Goal: Task Accomplishment & Management: Complete application form

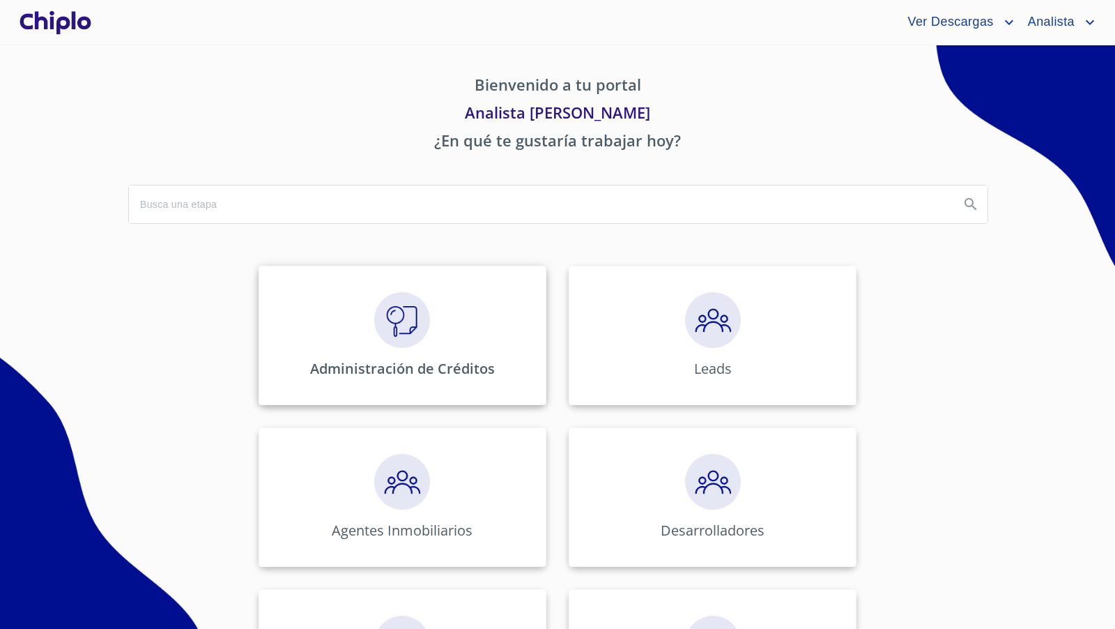
click at [390, 325] on img at bounding box center [402, 320] width 56 height 56
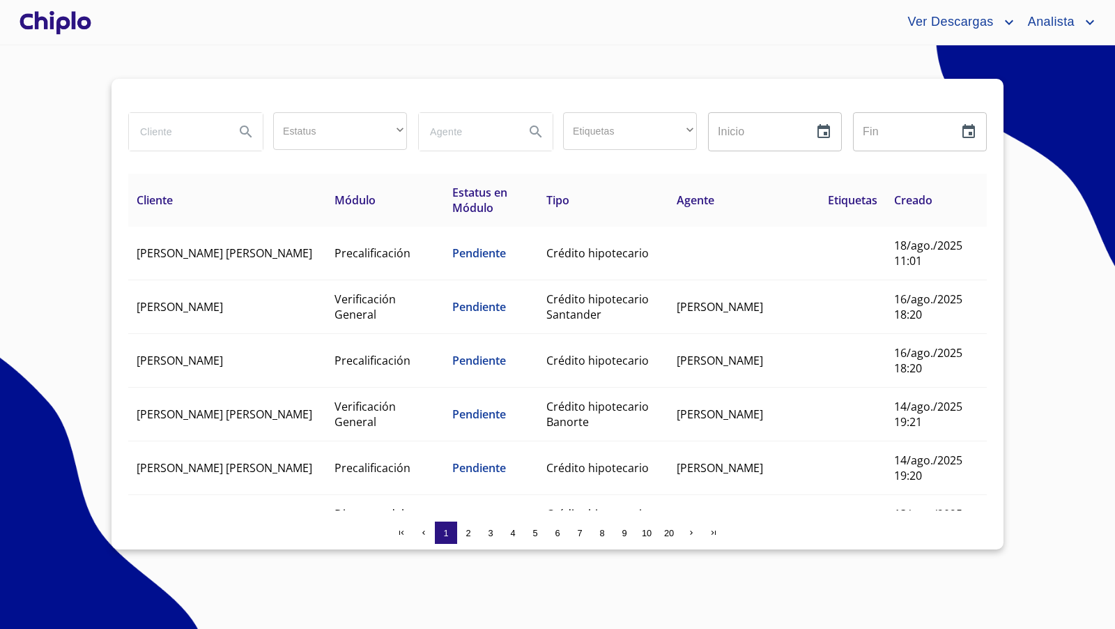
click at [194, 137] on input "search" at bounding box center [176, 132] width 95 height 38
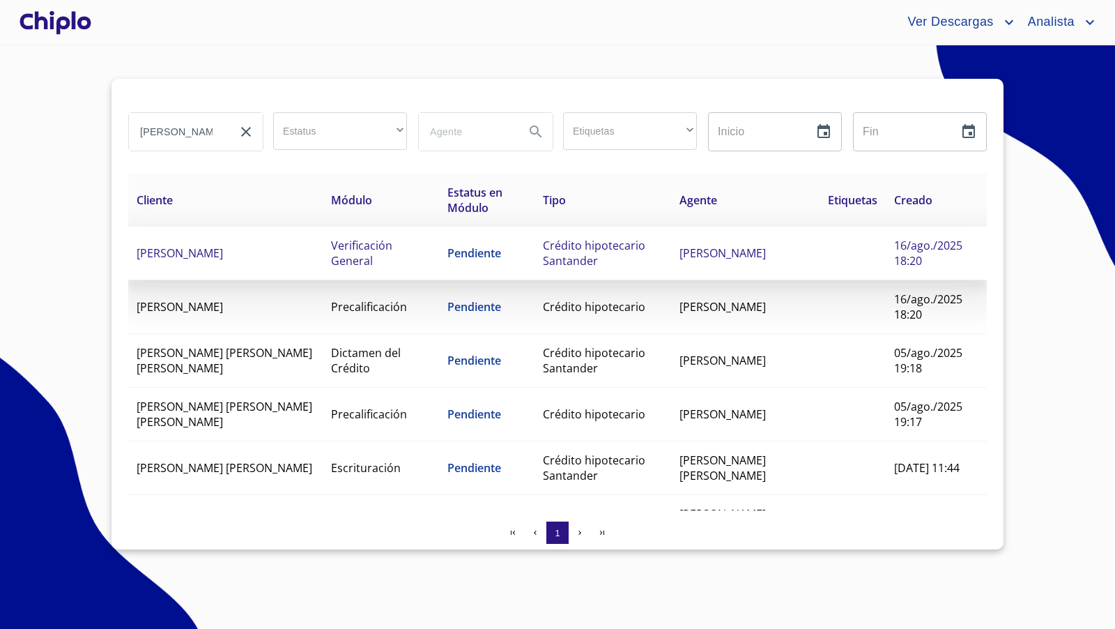
type input "alejandro+"
click at [521, 257] on td "Pendiente" at bounding box center [486, 253] width 95 height 54
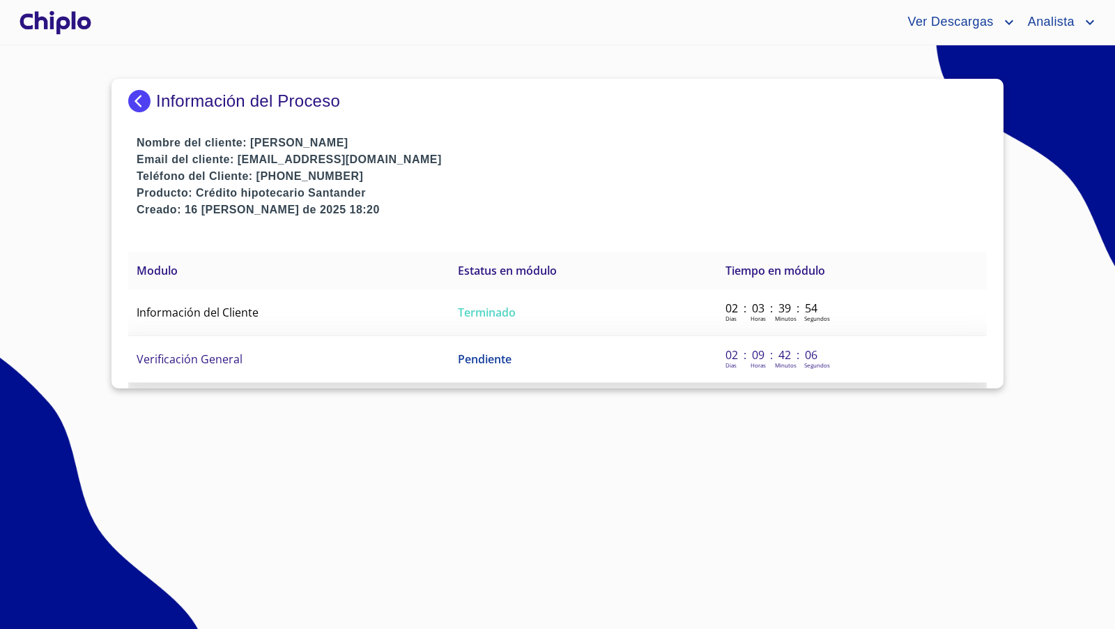
click at [227, 353] on span "Verificación General" at bounding box center [190, 358] width 106 height 15
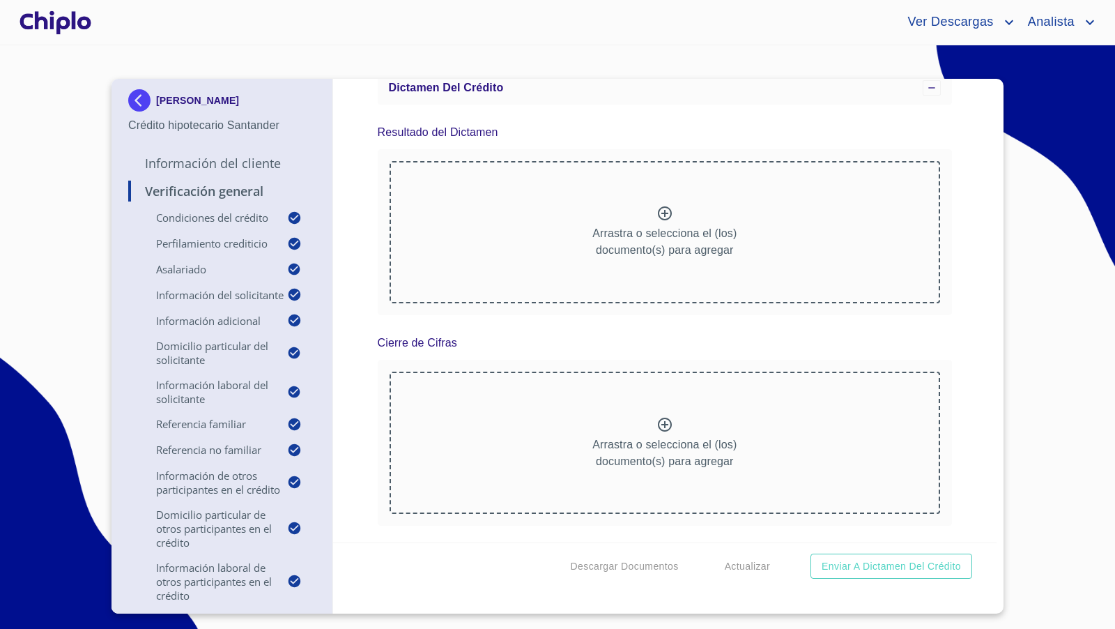
click at [959, 474] on div "Verificación General Condiciones del Crédito Selecciona tu producto   * Adquisi…" at bounding box center [665, 310] width 664 height 463
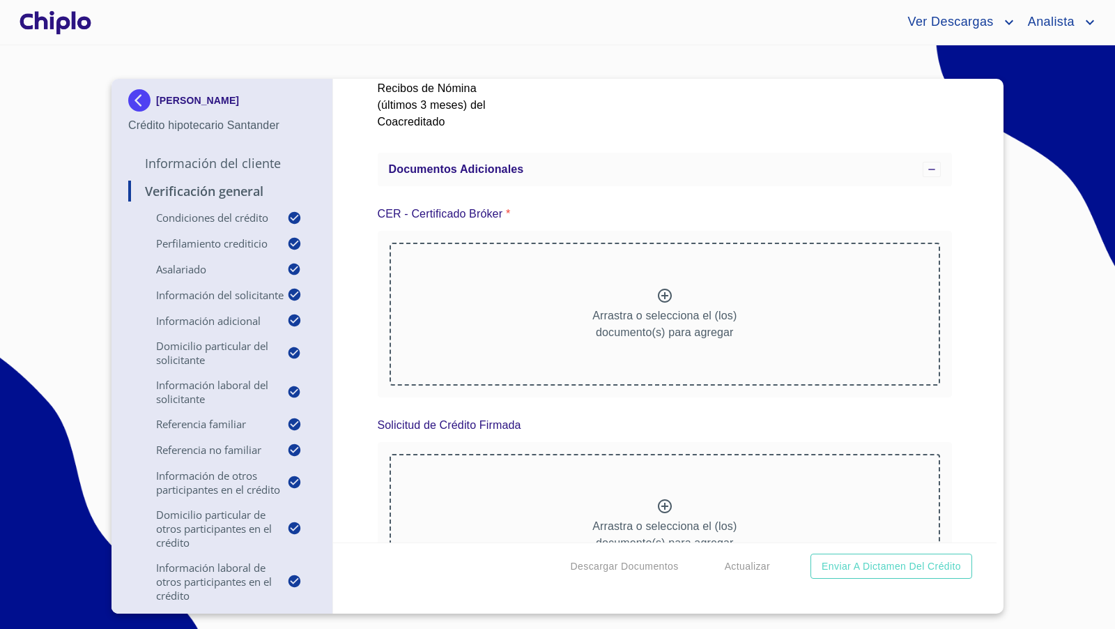
scroll to position [18153, 0]
click at [647, 470] on div "Arrastra o selecciona el (los) documento(s) para agregar" at bounding box center [665, 526] width 551 height 142
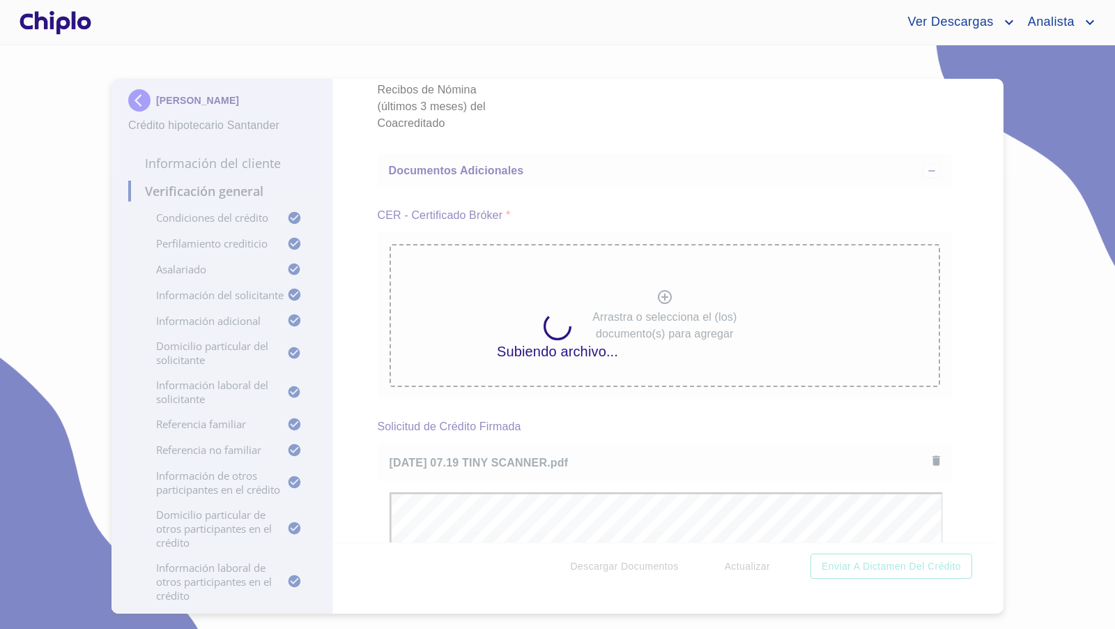
scroll to position [0, 0]
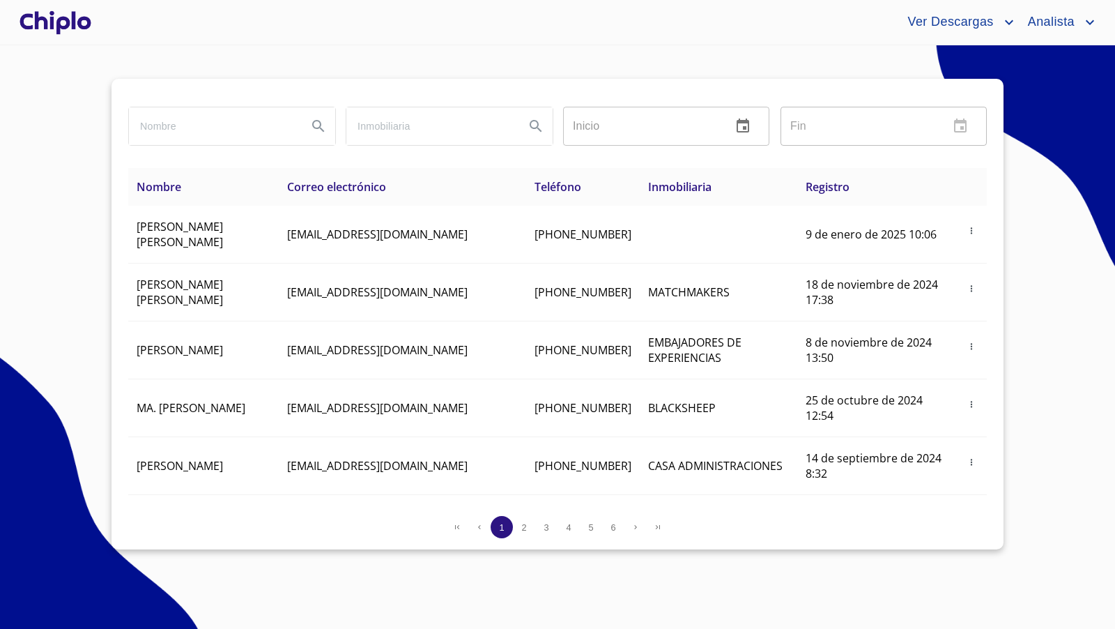
click at [70, 21] on div at bounding box center [55, 22] width 77 height 45
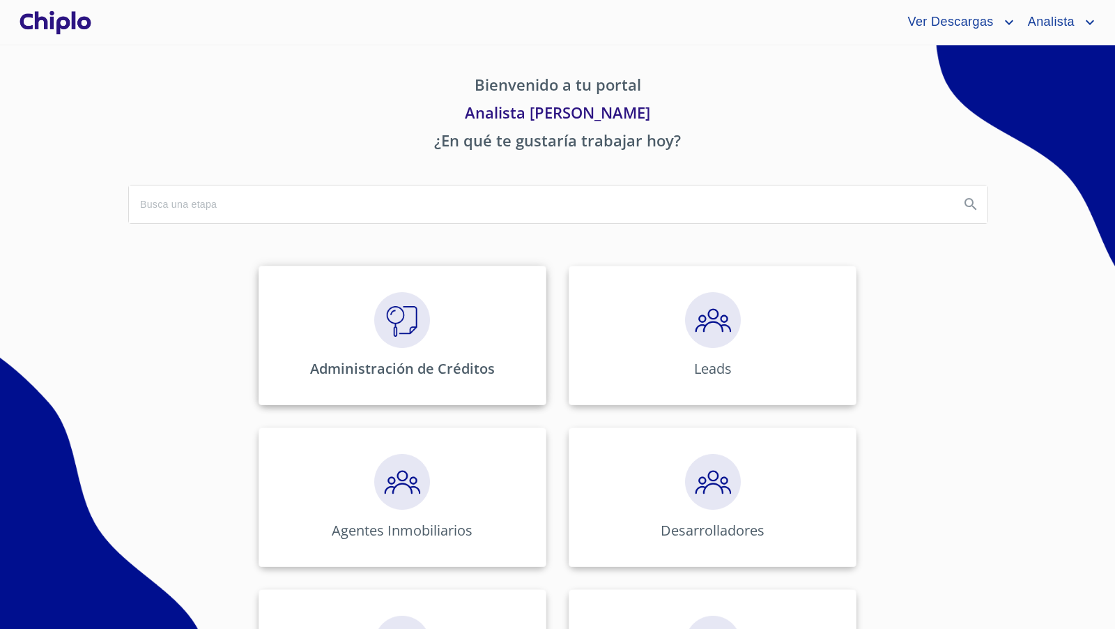
click at [408, 327] on img at bounding box center [402, 320] width 56 height 56
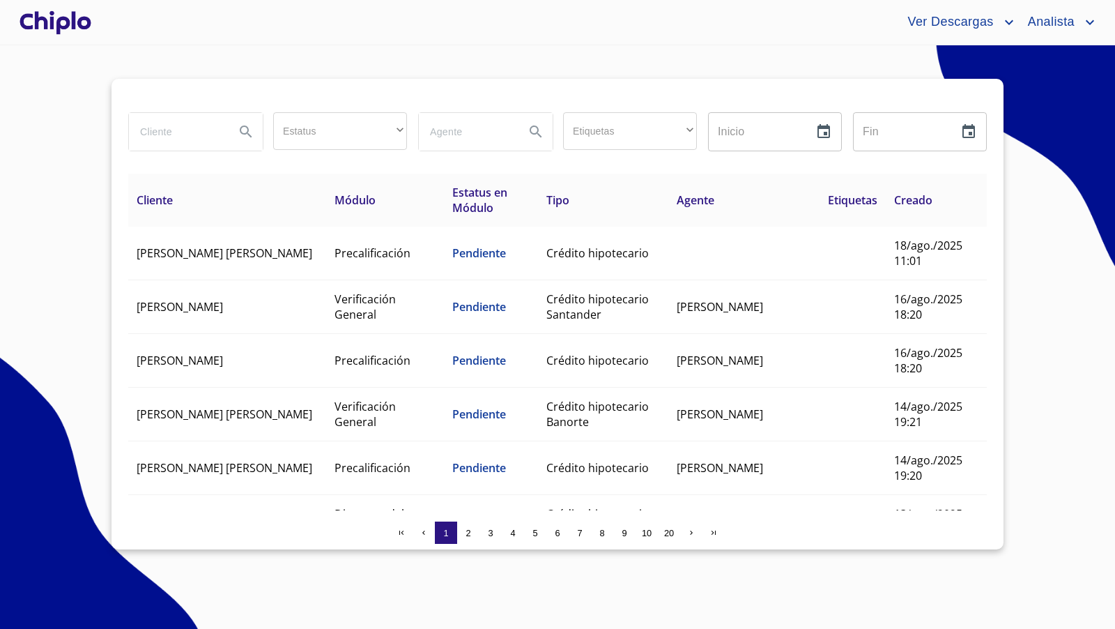
click at [190, 132] on input "search" at bounding box center [176, 132] width 95 height 38
type input "gio"
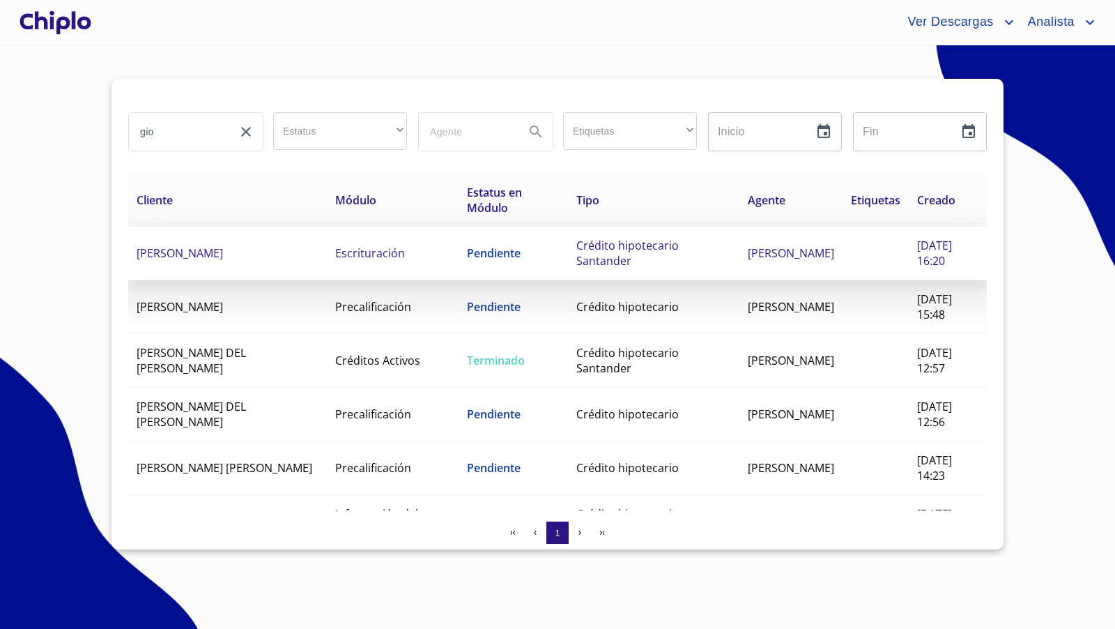
click at [210, 259] on span "GIOVANNI MENDEZ GARCIA" at bounding box center [180, 252] width 86 height 15
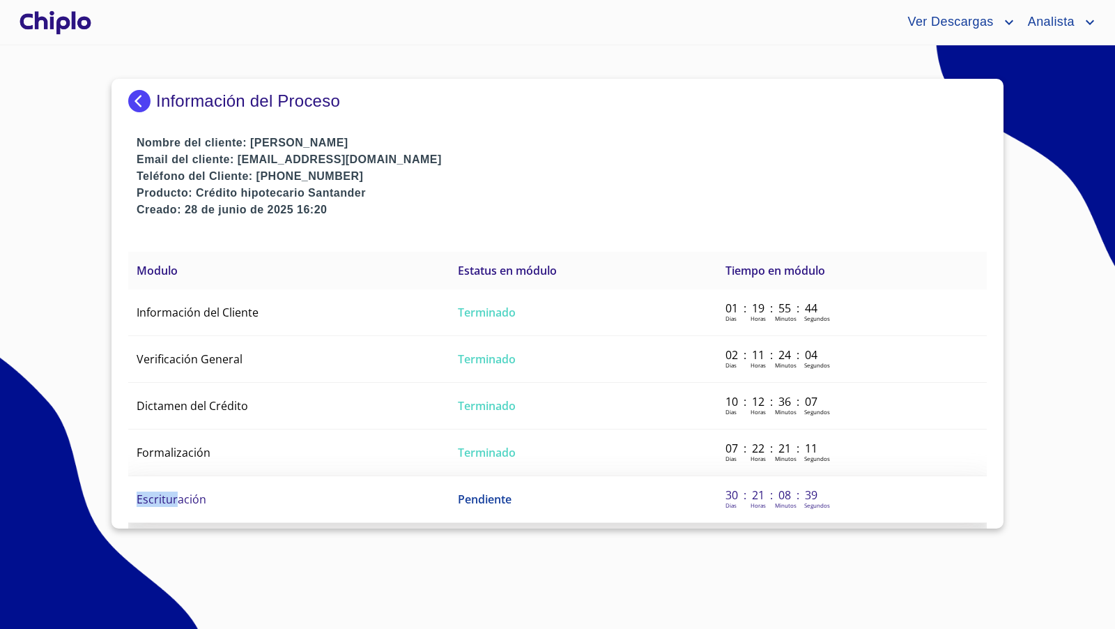
click at [175, 487] on td "Escrituración" at bounding box center [288, 499] width 321 height 47
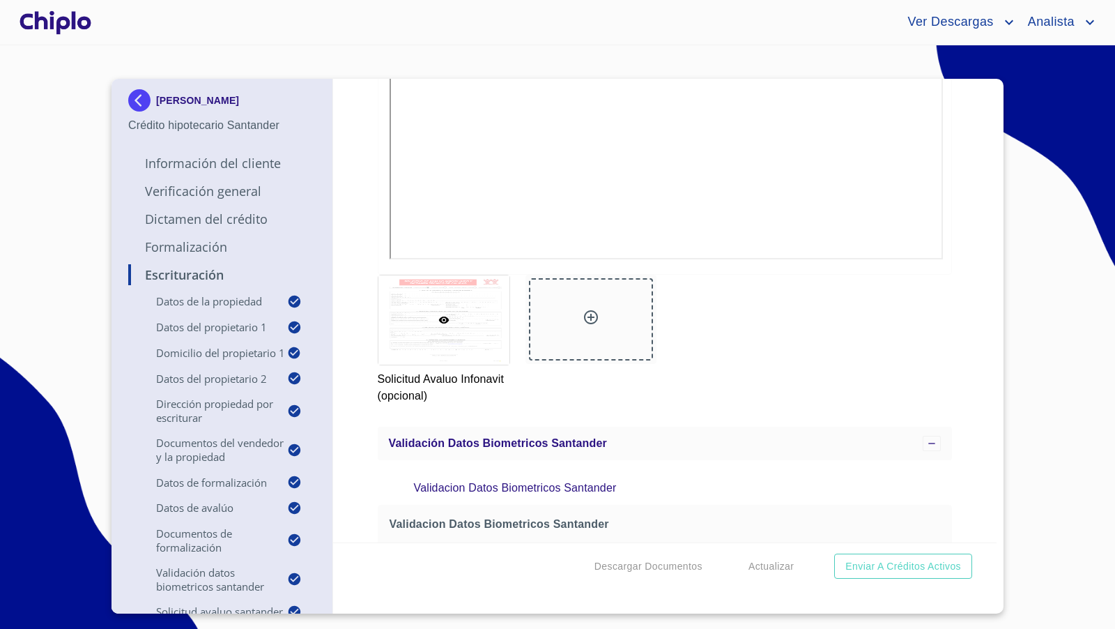
scroll to position [9580, 0]
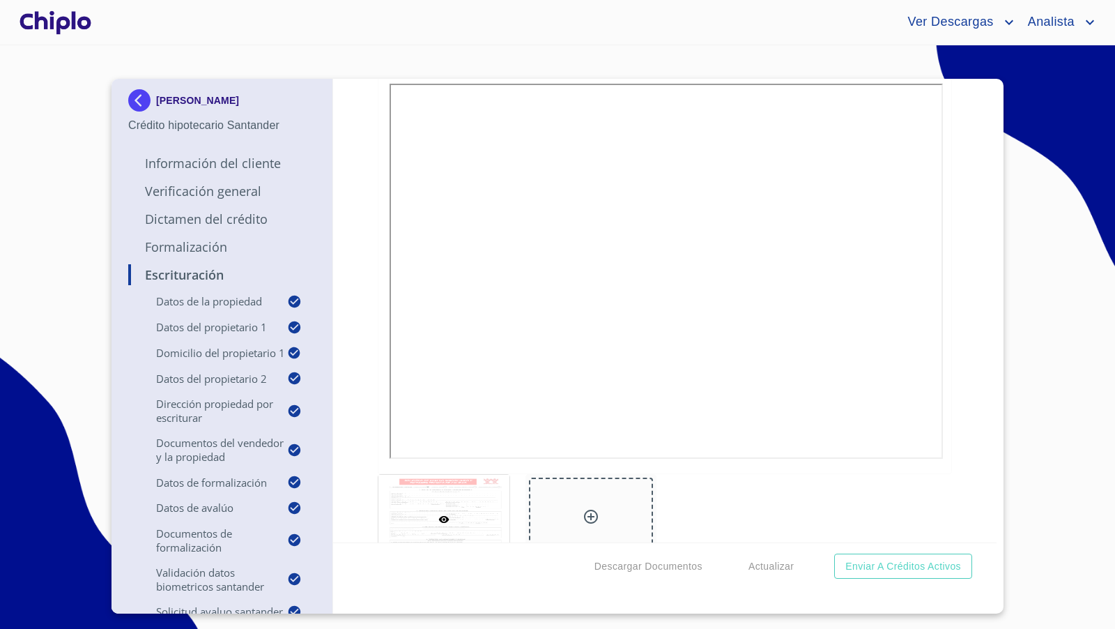
scroll to position [10, 0]
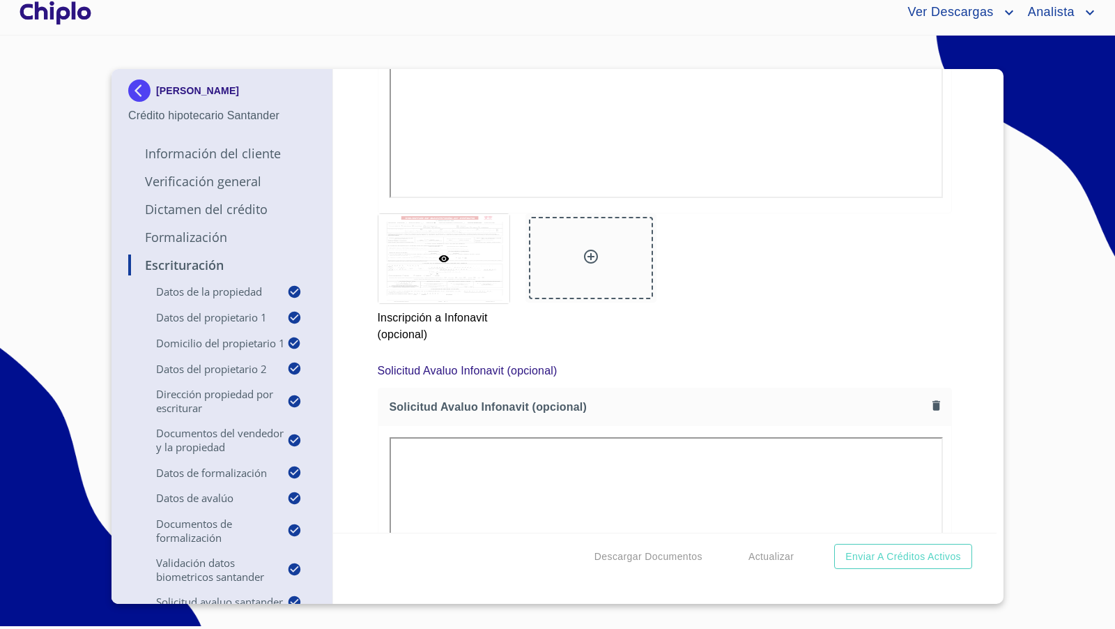
click at [85, 16] on div at bounding box center [55, 12] width 77 height 45
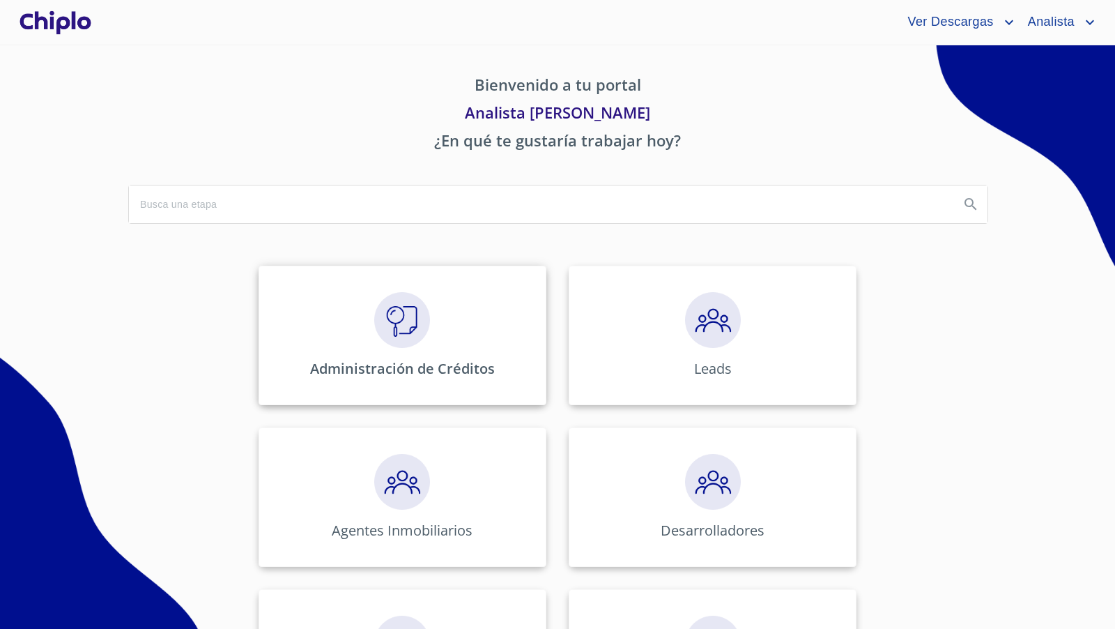
click at [374, 307] on img at bounding box center [402, 320] width 56 height 56
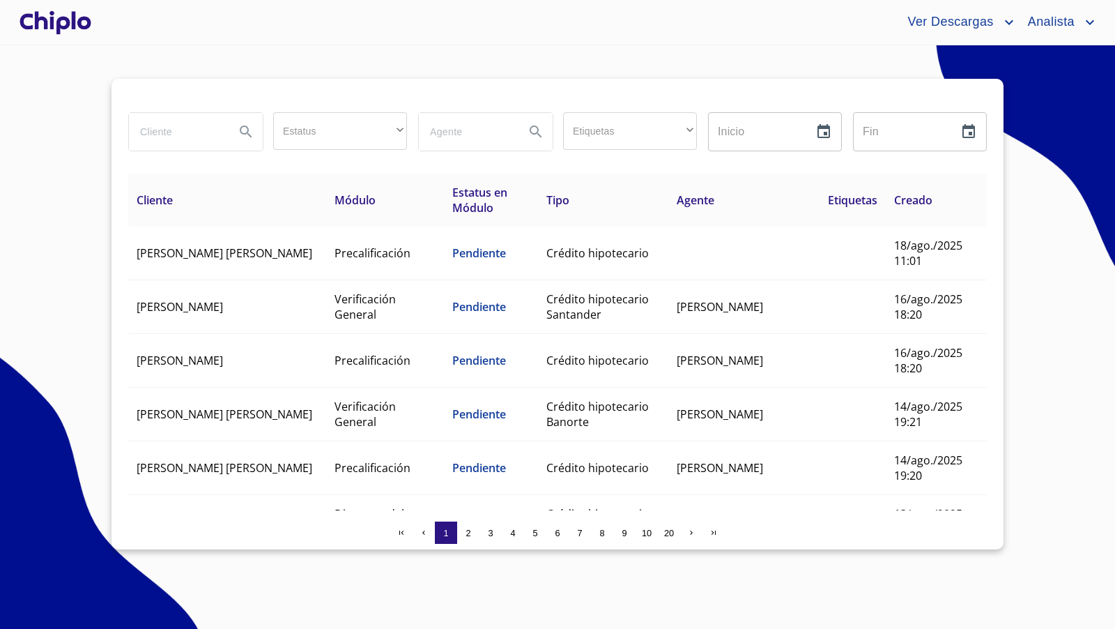
click at [193, 132] on input "search" at bounding box center [176, 132] width 95 height 38
type input "ivan"
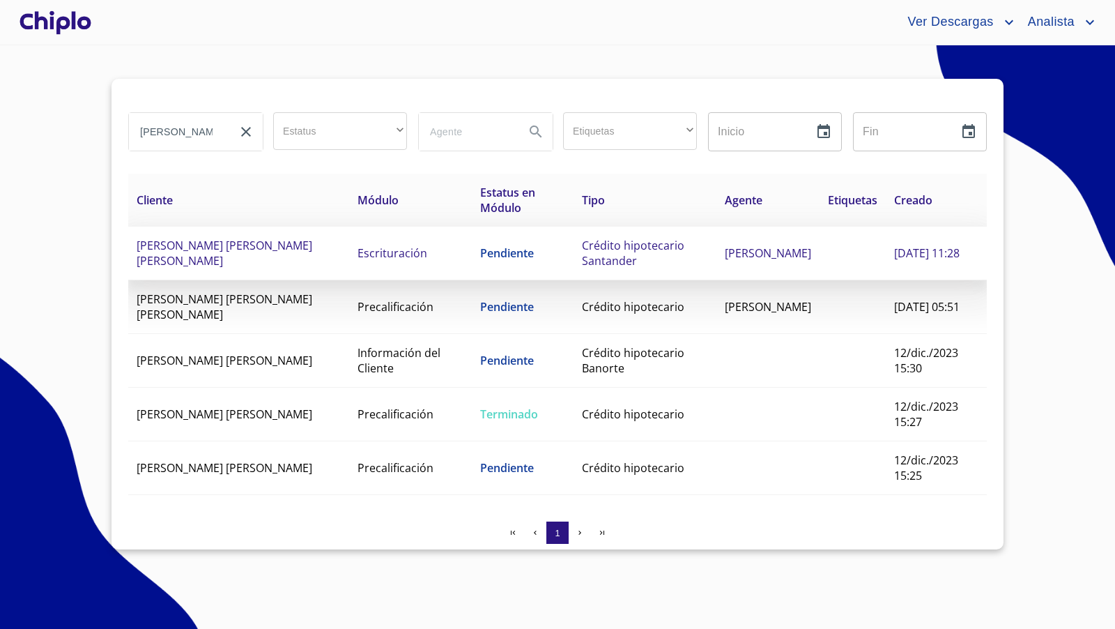
click at [202, 247] on span "[PERSON_NAME]" at bounding box center [225, 253] width 176 height 31
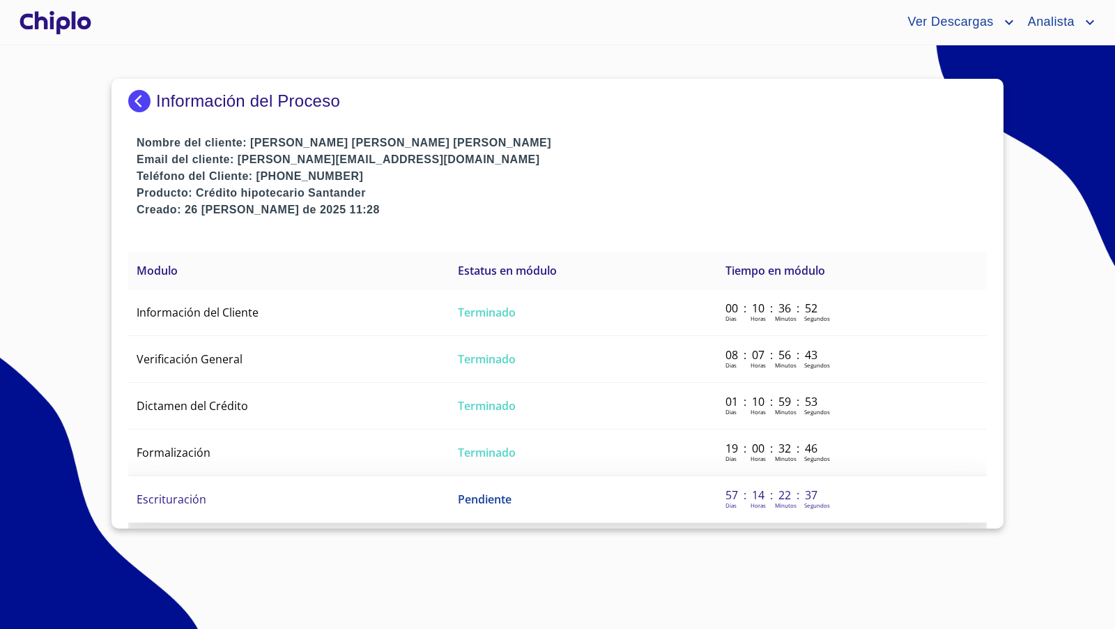
click at [194, 497] on span "Escrituración" at bounding box center [172, 498] width 70 height 15
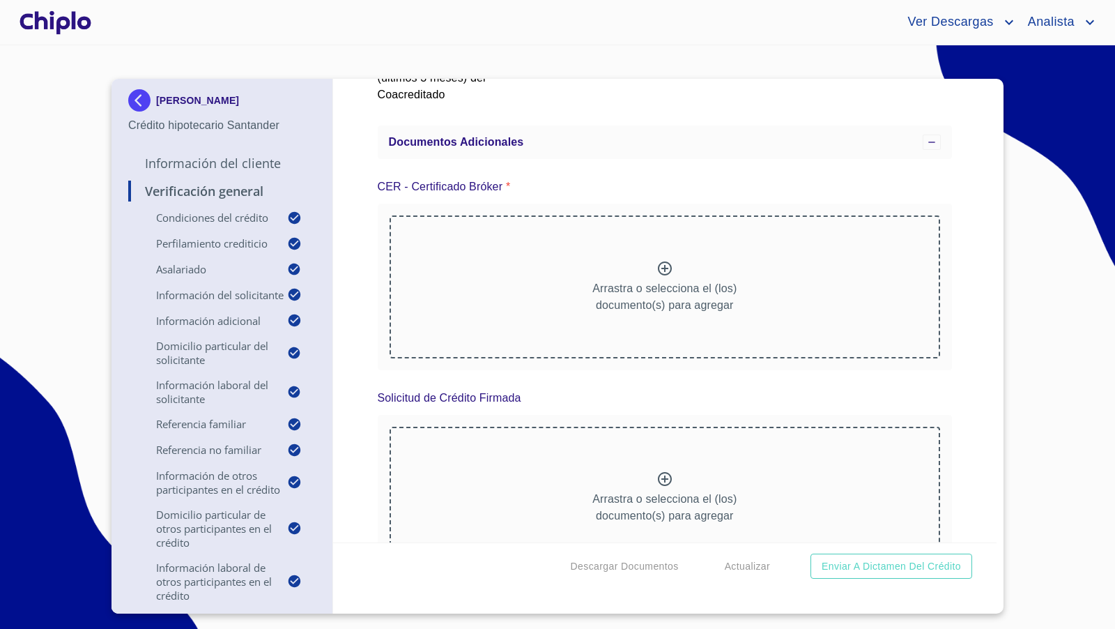
scroll to position [18160, 0]
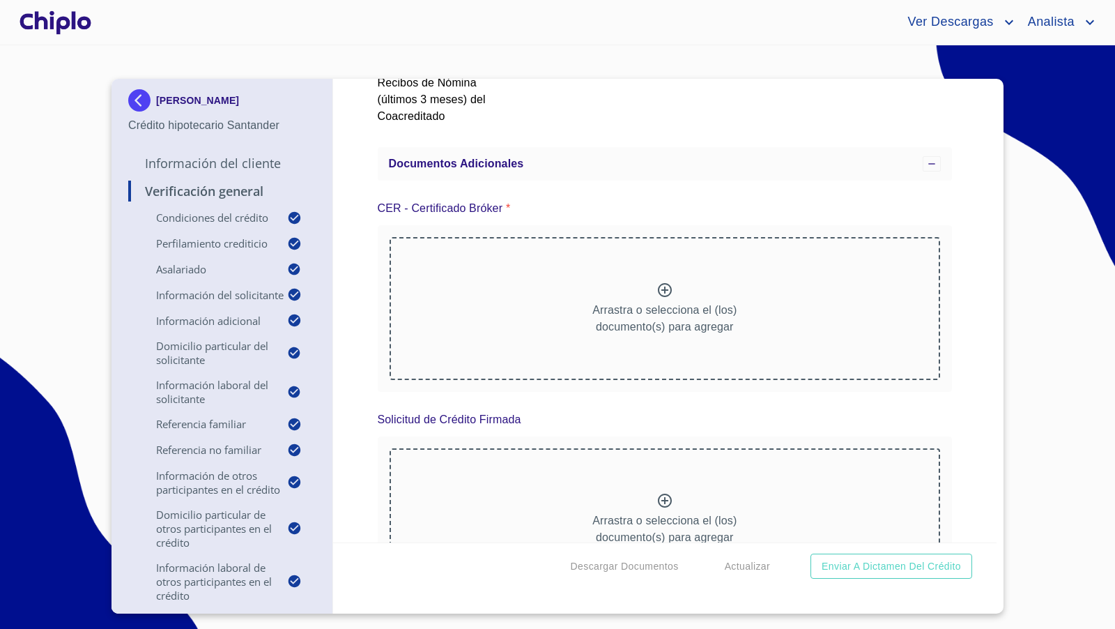
click at [663, 493] on icon at bounding box center [665, 500] width 14 height 14
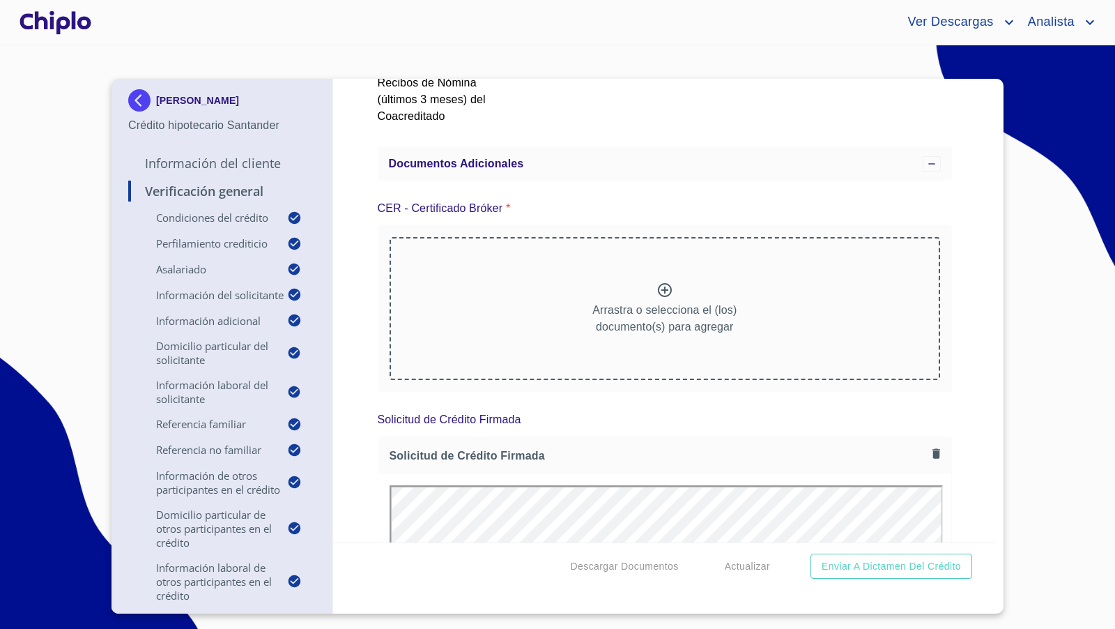
scroll to position [0, 0]
click at [948, 297] on div "Verificación General Condiciones del Crédito Selecciona tu producto   * Adquisi…" at bounding box center [665, 310] width 664 height 463
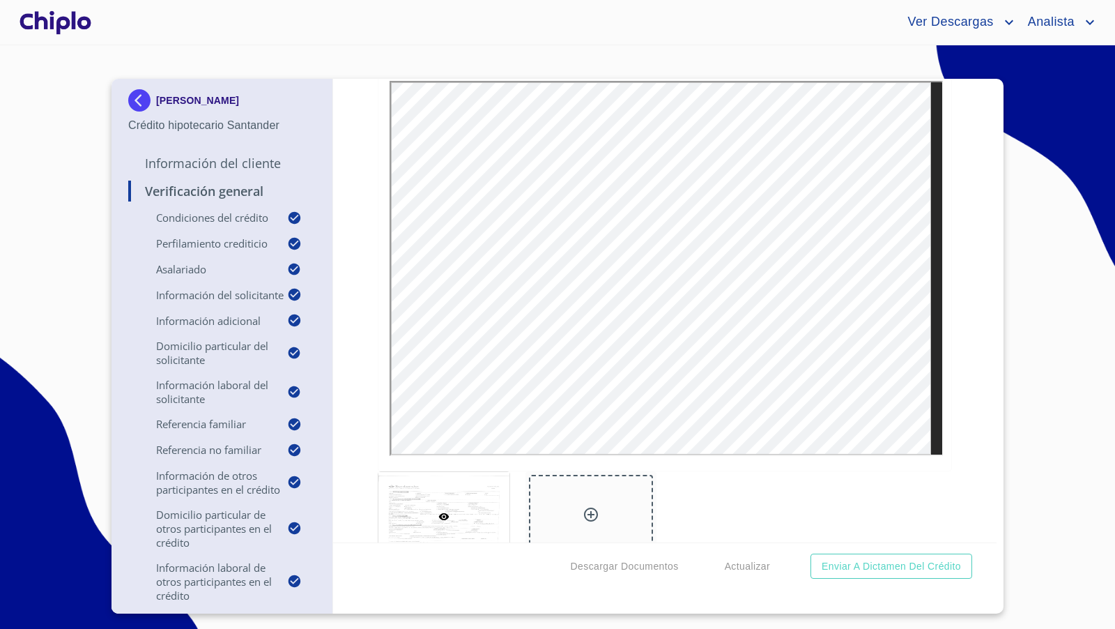
scroll to position [18576, 0]
click at [586, 495] on icon at bounding box center [591, 502] width 14 height 14
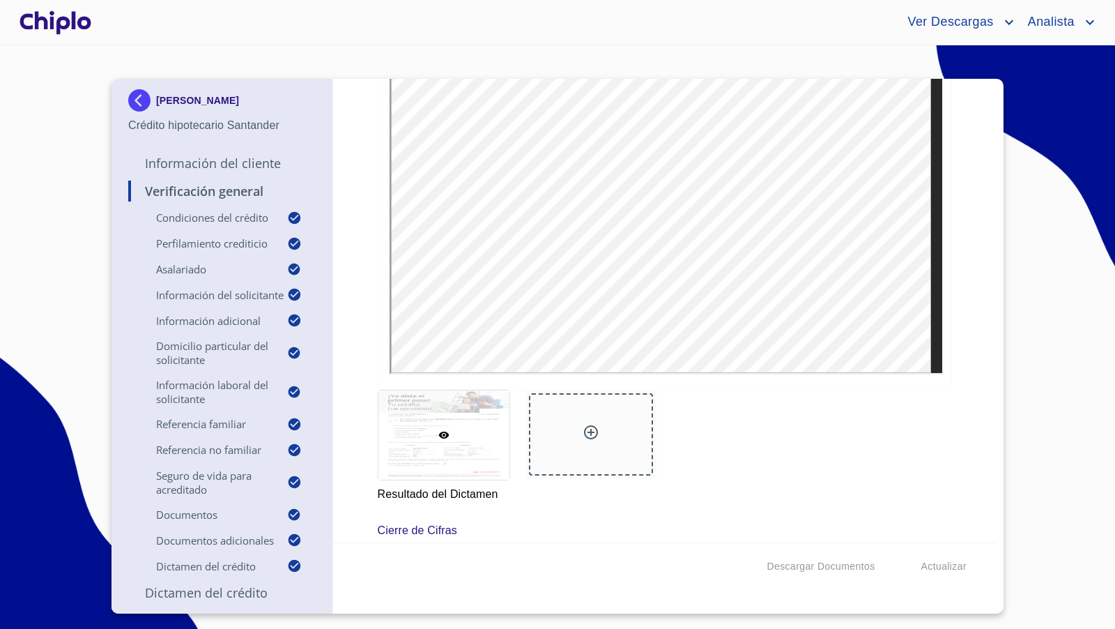
scroll to position [12685, 0]
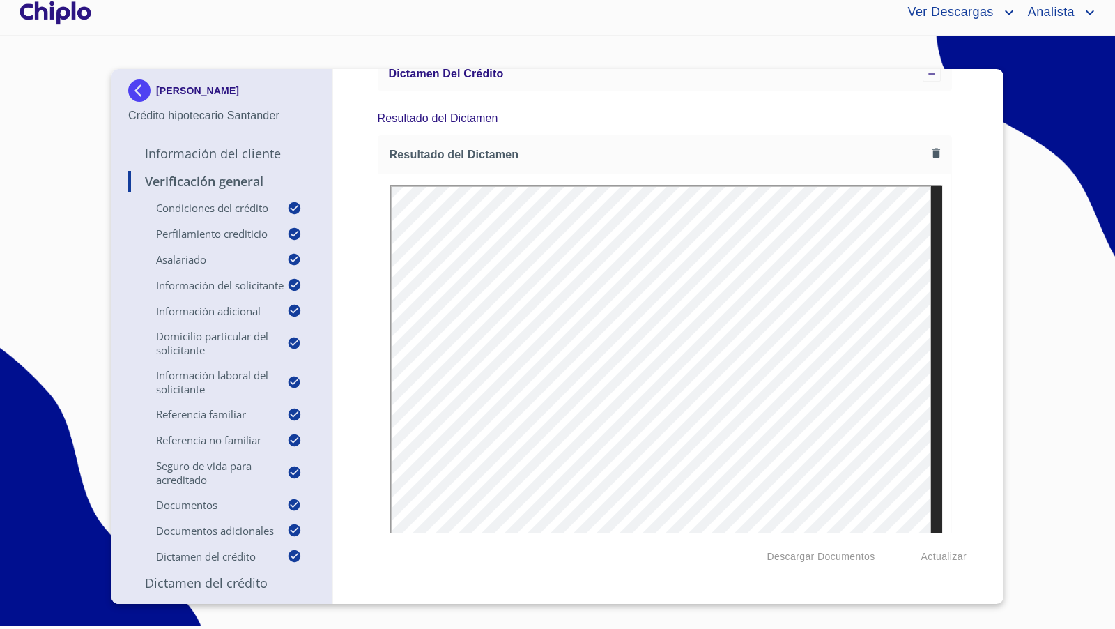
click at [975, 347] on div "Verificación General Condiciones del Crédito Selecciona tu producto   * Adquisi…" at bounding box center [665, 300] width 664 height 463
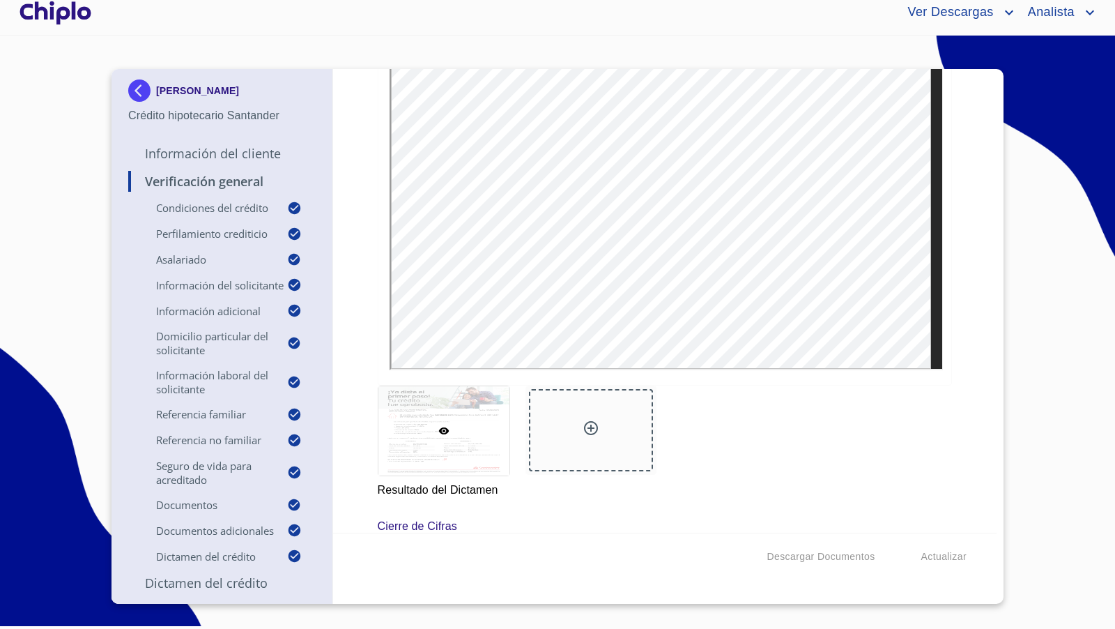
scroll to position [12582, 0]
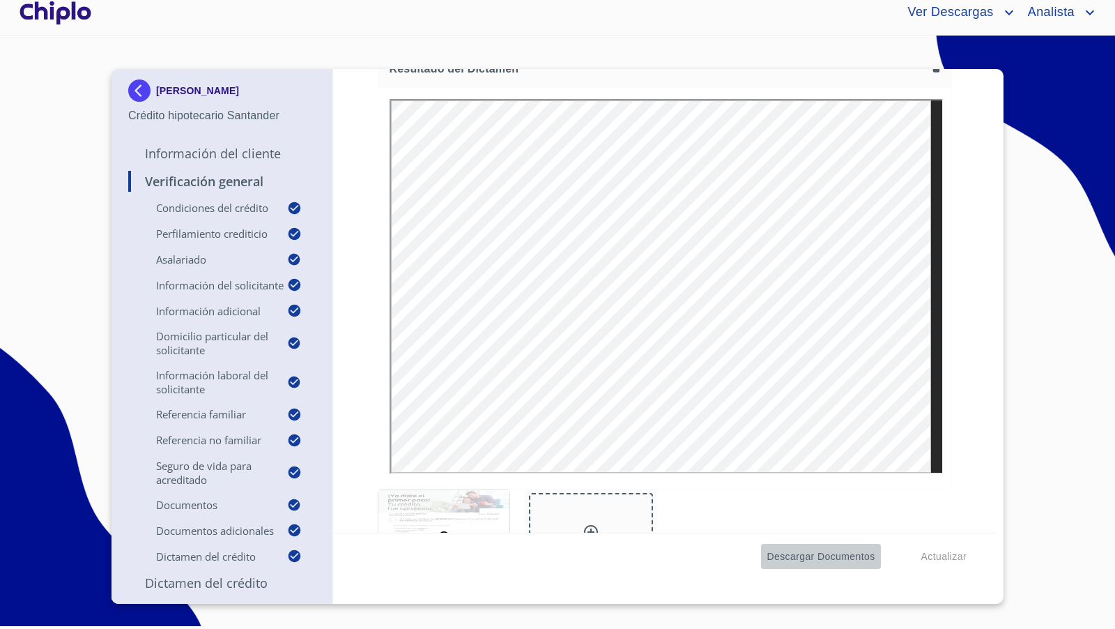
click at [837, 559] on span "Descargar Documentos" at bounding box center [820, 556] width 108 height 17
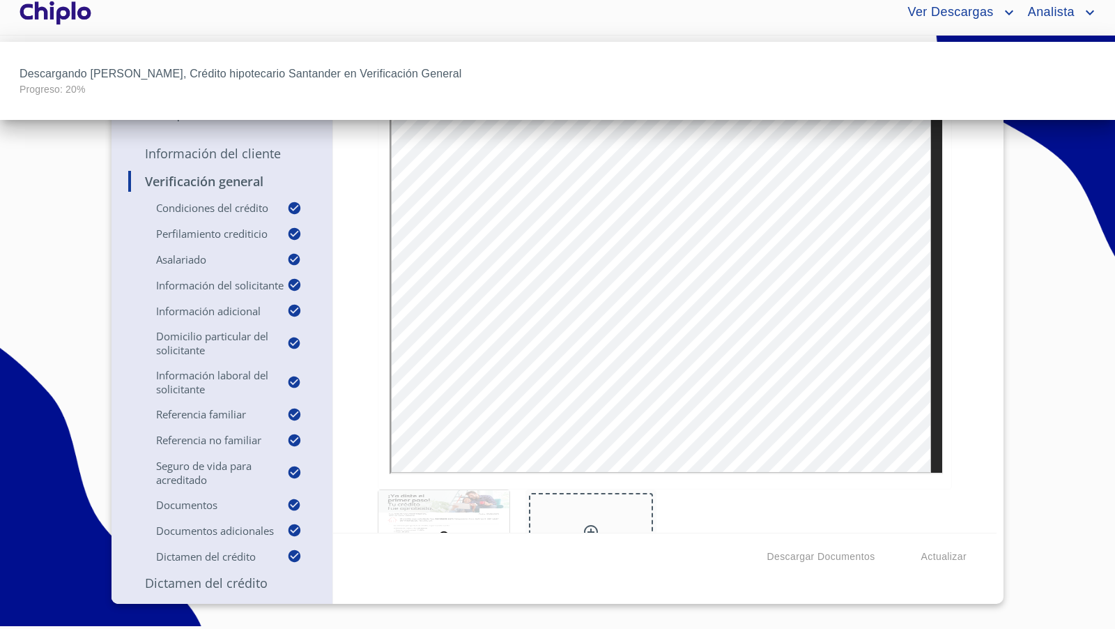
click at [346, 368] on div at bounding box center [557, 314] width 1115 height 629
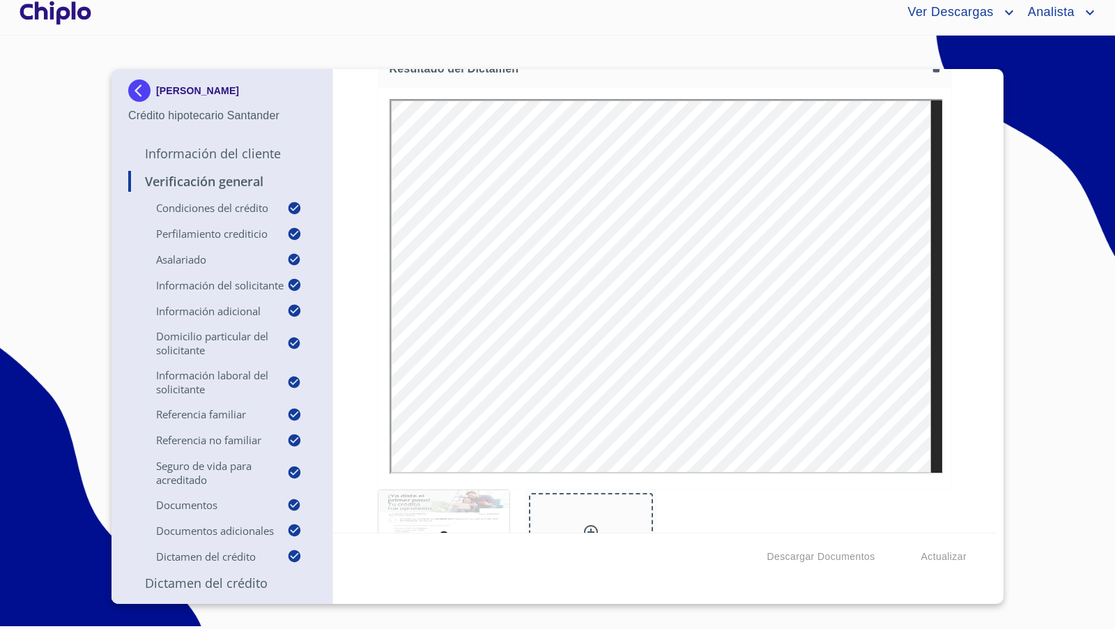
scroll to position [72, 0]
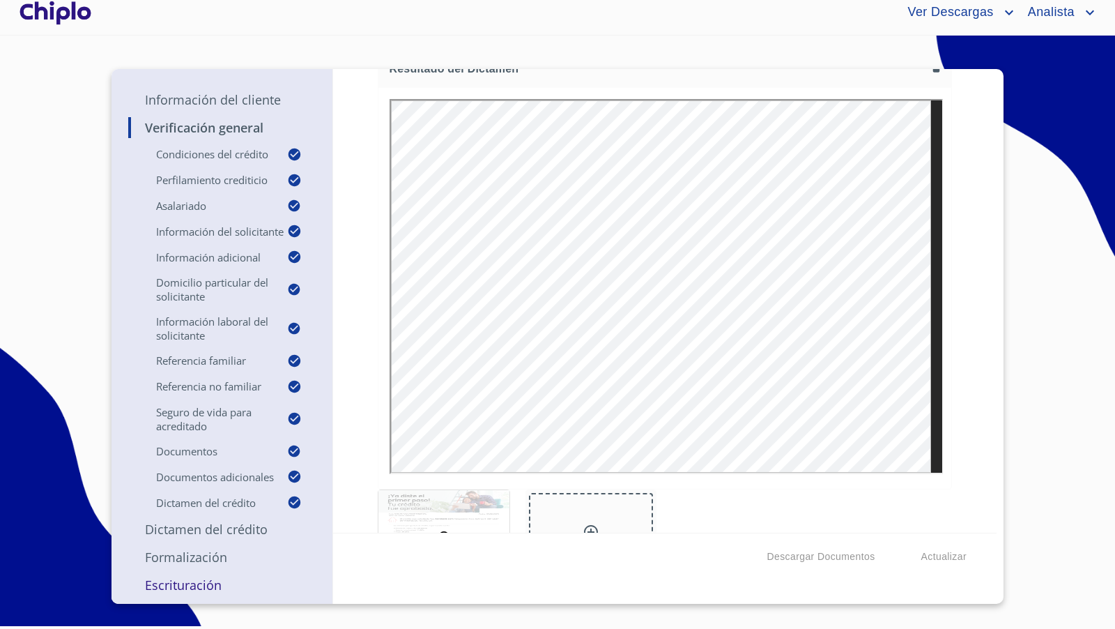
click at [197, 585] on p "Escrituración" at bounding box center [221, 584] width 187 height 17
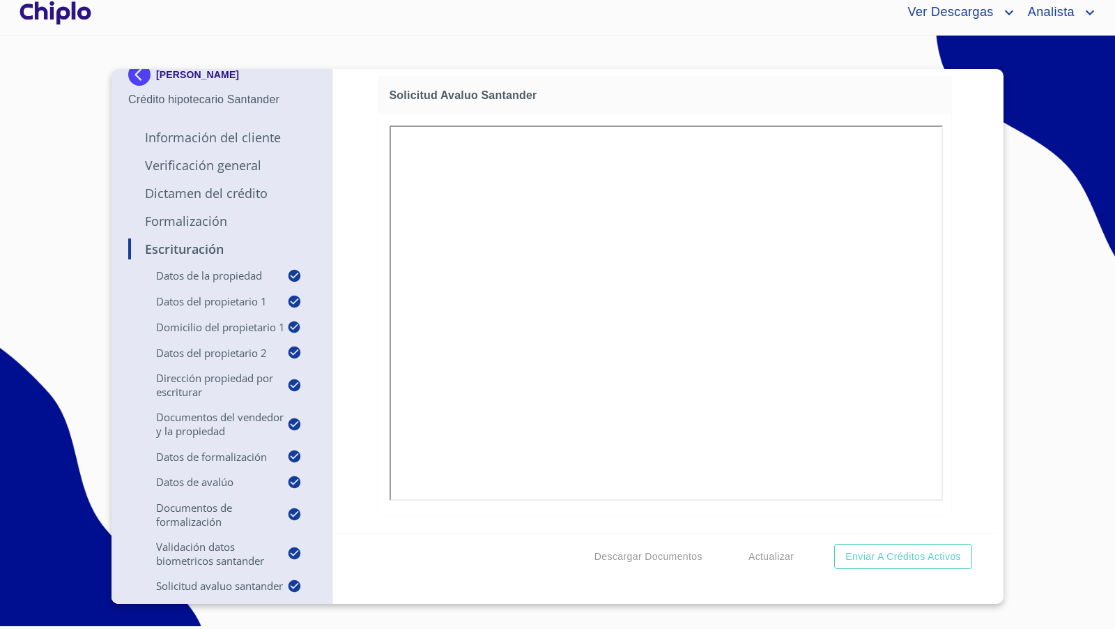
scroll to position [0, 0]
click at [970, 263] on div "Escrituración Datos de la propiedad Tipo de propiedad   * DEPARTAMENTO ​ Años d…" at bounding box center [665, 300] width 664 height 463
click at [213, 157] on p "Verificación General" at bounding box center [221, 165] width 187 height 17
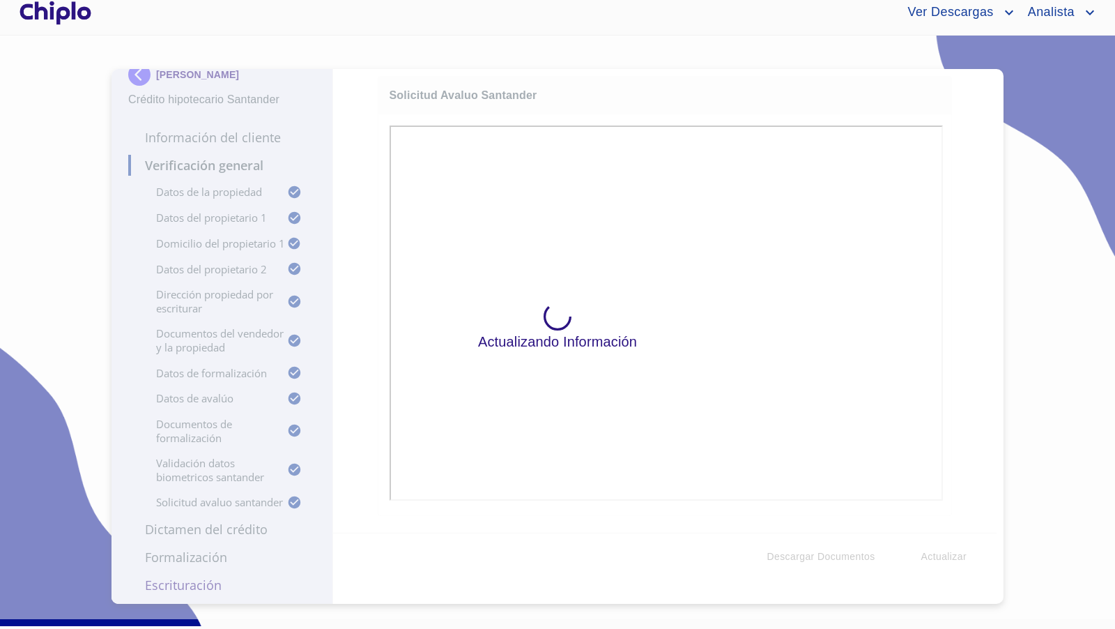
click at [223, 105] on div "Actualizando Información" at bounding box center [557, 327] width 1115 height 583
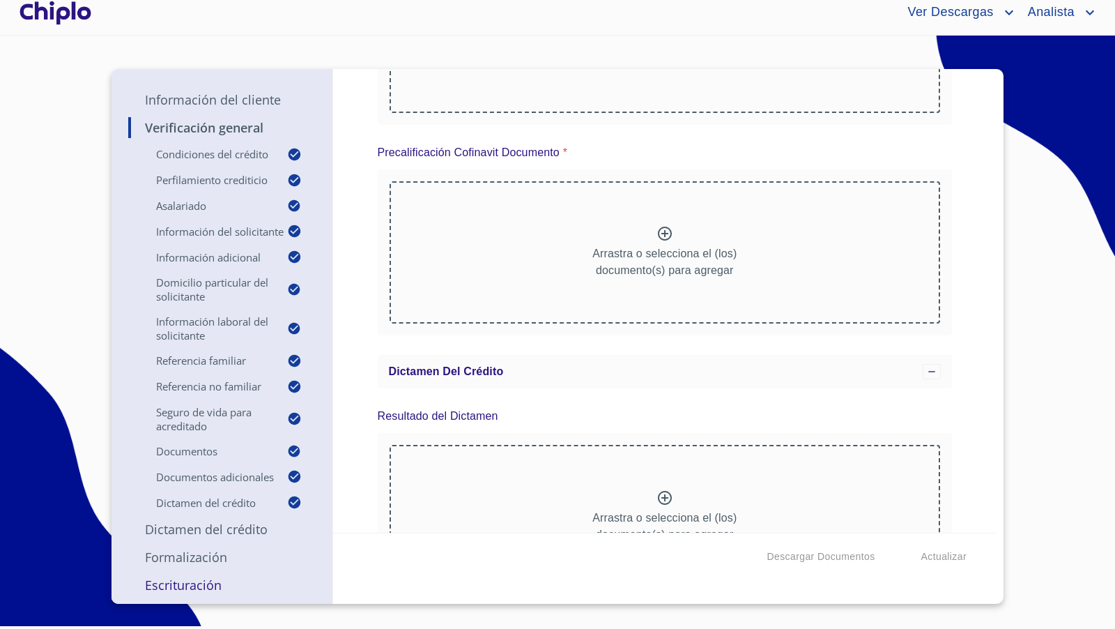
scroll to position [7743, 0]
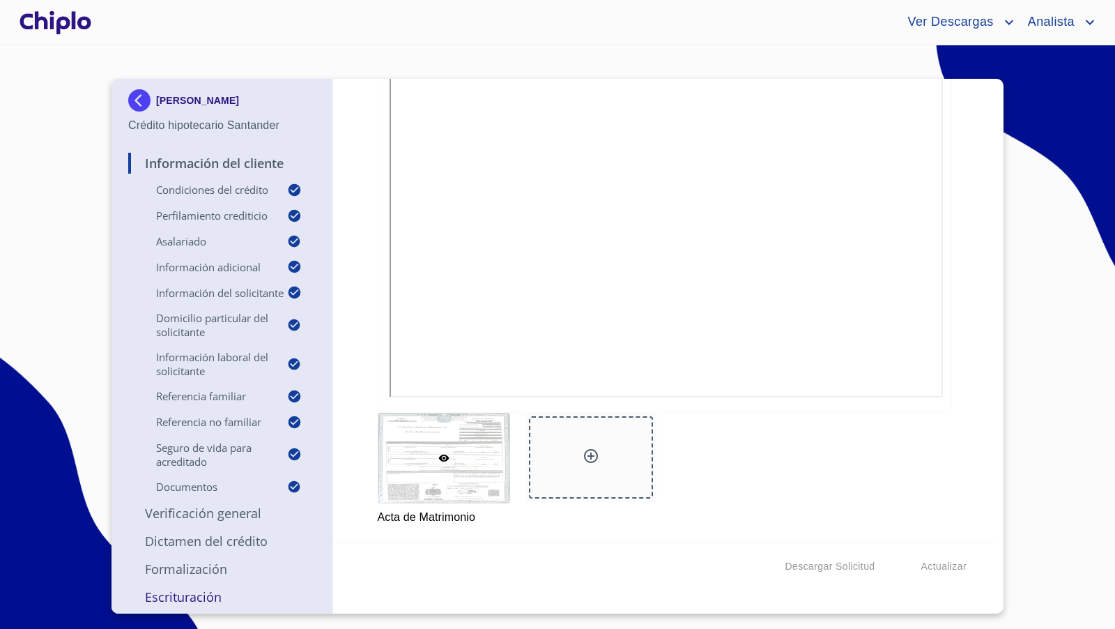
scroll to position [21, 0]
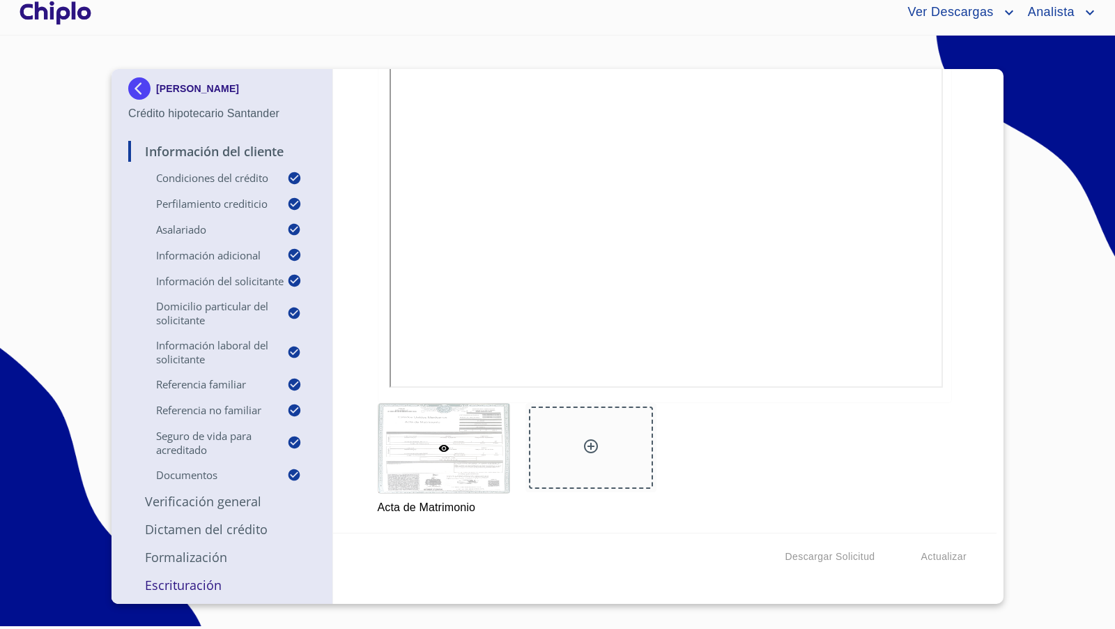
click at [964, 346] on div "Información del Cliente Condiciones del Crédito Selecciona tu producto   * Adqu…" at bounding box center [665, 300] width 664 height 463
click at [946, 311] on div "Información del Cliente Condiciones del Crédito Selecciona tu producto   * Adqu…" at bounding box center [665, 300] width 664 height 463
click at [200, 498] on p "Verificación General" at bounding box center [221, 501] width 187 height 17
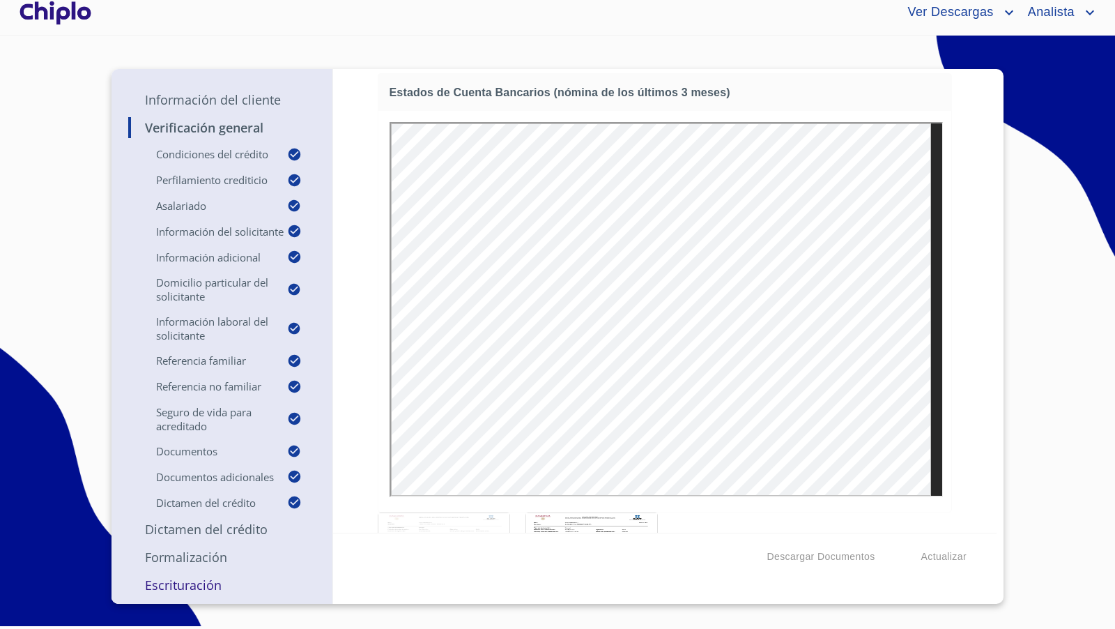
scroll to position [0, 0]
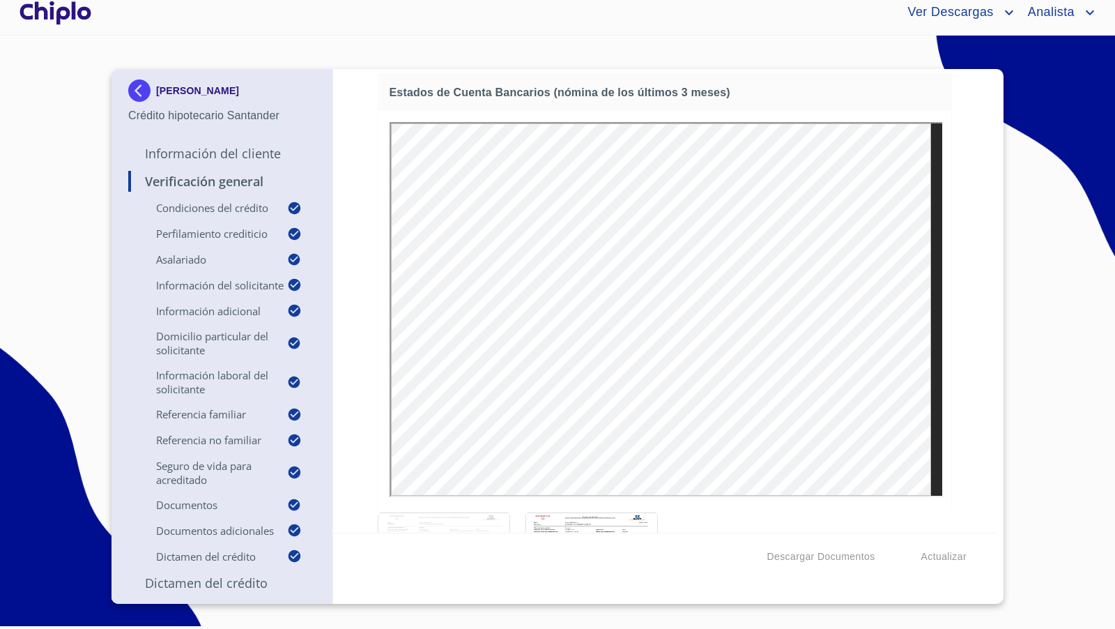
drag, startPoint x: 969, startPoint y: 322, endPoint x: 184, endPoint y: 153, distance: 803.2
click at [969, 323] on div "Verificación General Condiciones del Crédito Selecciona tu producto   * Adquisi…" at bounding box center [665, 300] width 664 height 463
click at [185, 155] on p "Información del Cliente" at bounding box center [221, 153] width 187 height 17
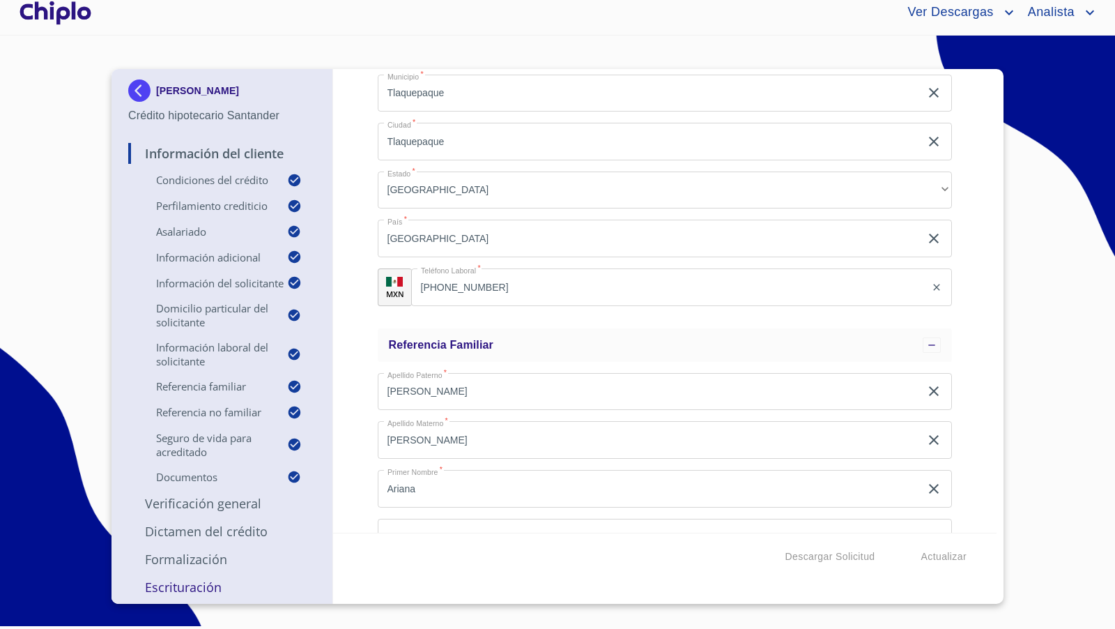
scroll to position [3649, 0]
click at [973, 320] on div "Información del Cliente Condiciones del Crédito Selecciona tu producto   * Adqu…" at bounding box center [665, 300] width 664 height 463
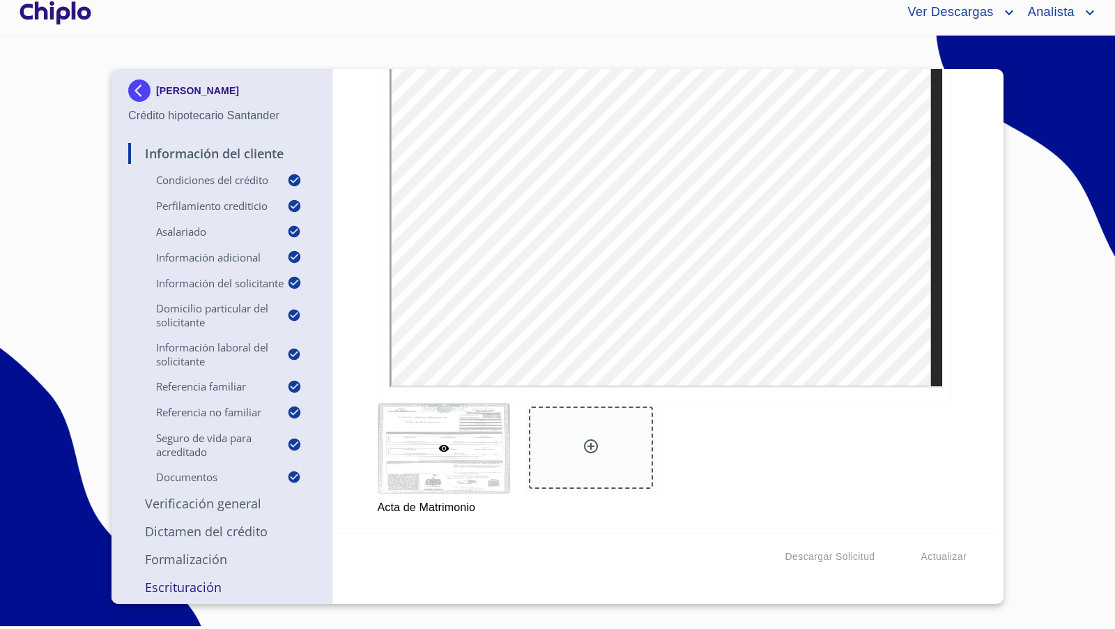
scroll to position [10776, 0]
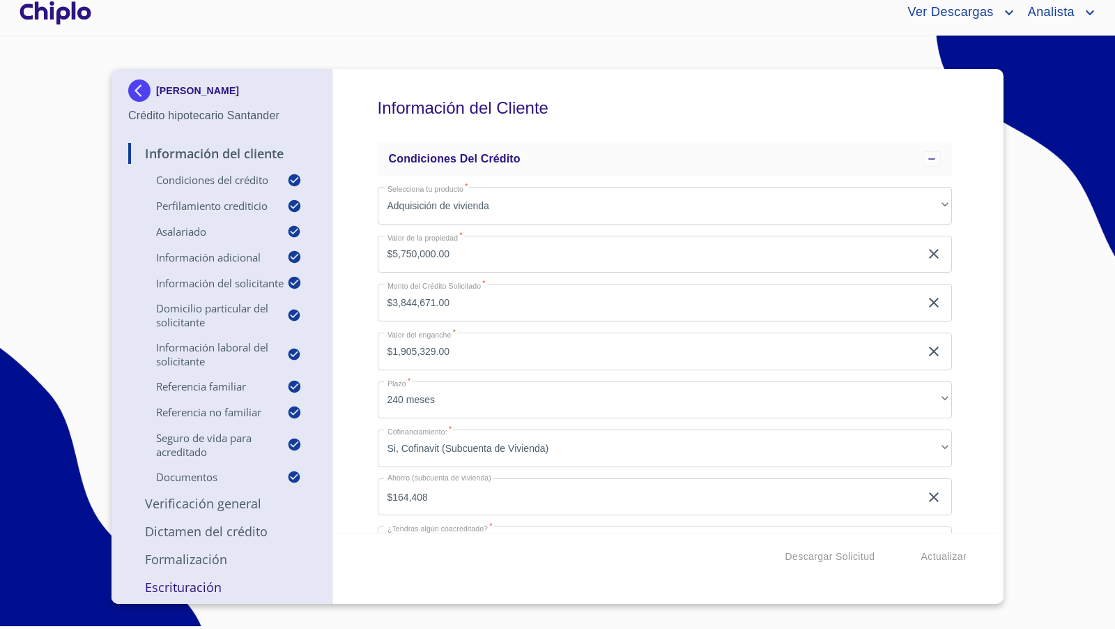
scroll to position [10776, 0]
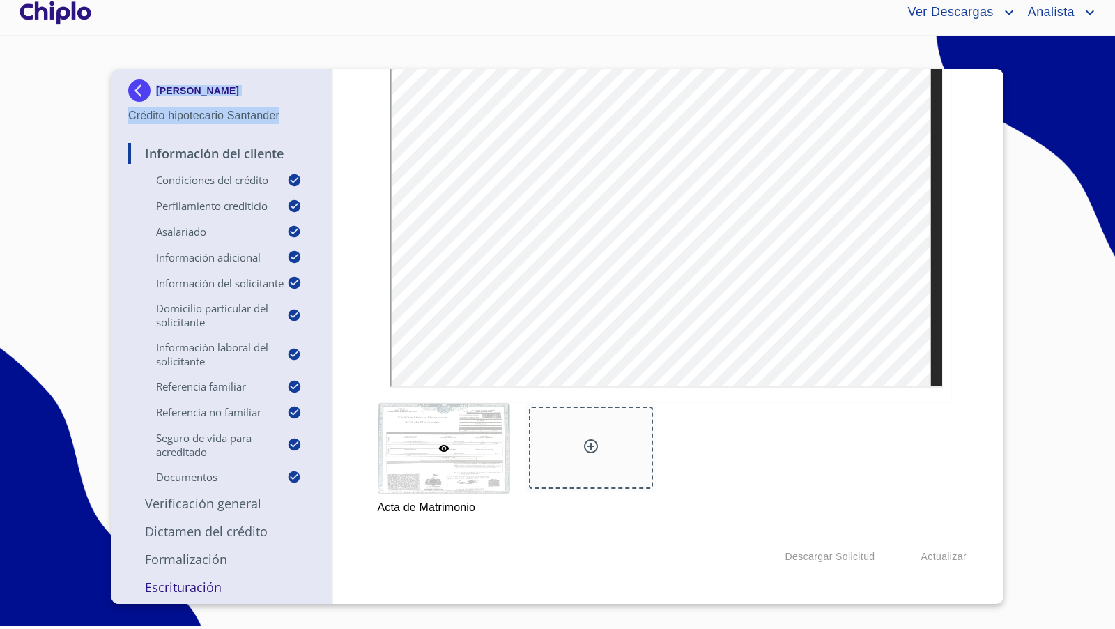
copy div "CARLOS IVAN PEREZ PIMIENTA Crédito hipotecario Santander"
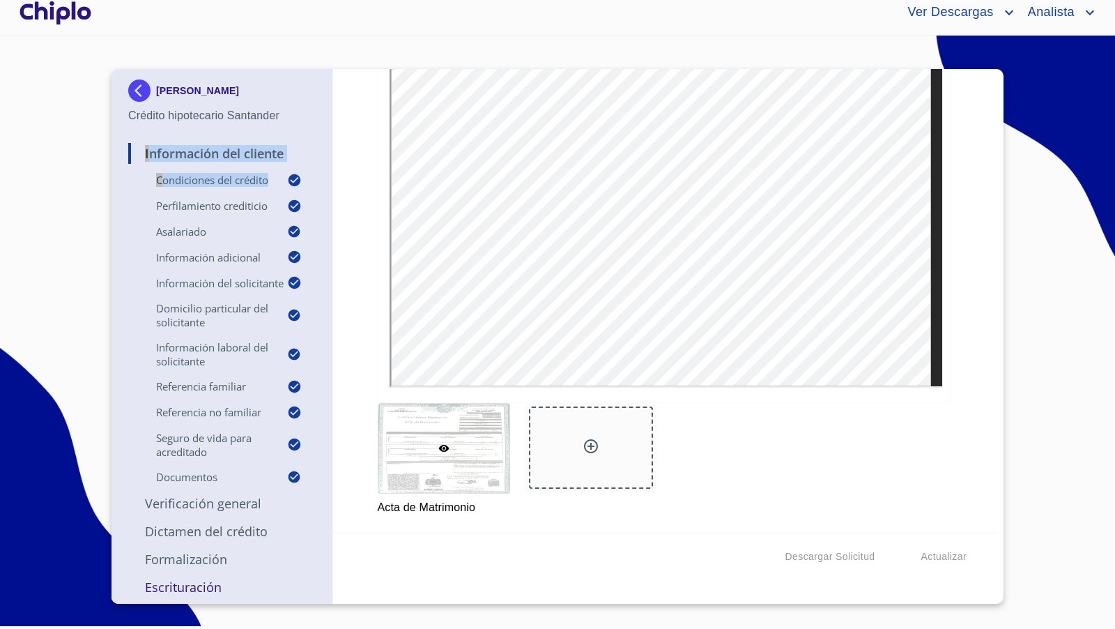
drag, startPoint x: 284, startPoint y: 119, endPoint x: 66, endPoint y: 193, distance: 230.3
click at [66, 193] on section "CARLOS IVAN PEREZ PIMIENTA Crédito hipotecario Santander Información del Client…" at bounding box center [557, 327] width 1115 height 583
drag, startPoint x: 946, startPoint y: 293, endPoint x: 944, endPoint y: 284, distance: 9.3
click at [946, 292] on div "Información del Cliente Condiciones del Crédito Selecciona tu producto   * Adqu…" at bounding box center [665, 300] width 664 height 463
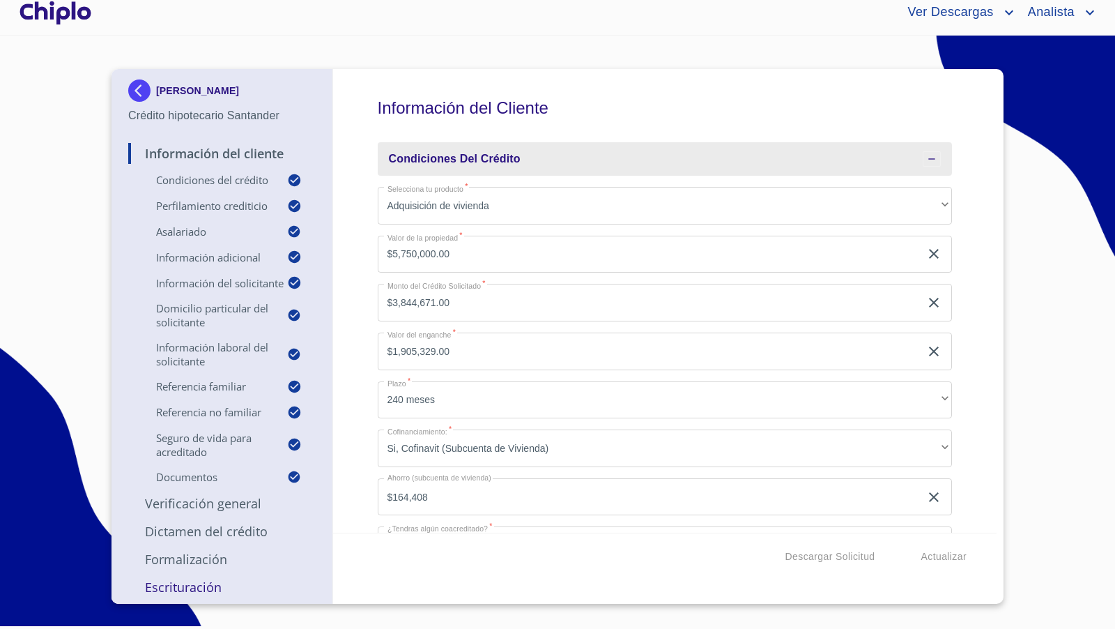
scroll to position [20, 0]
click at [196, 591] on p "Escrituración" at bounding box center [221, 584] width 187 height 17
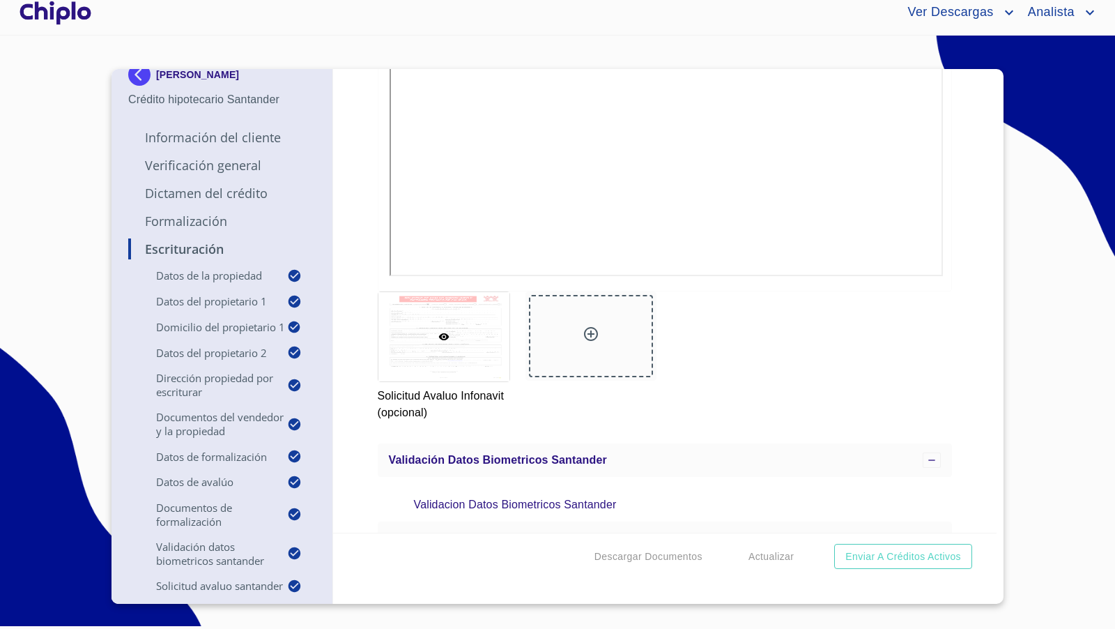
scroll to position [14065, 0]
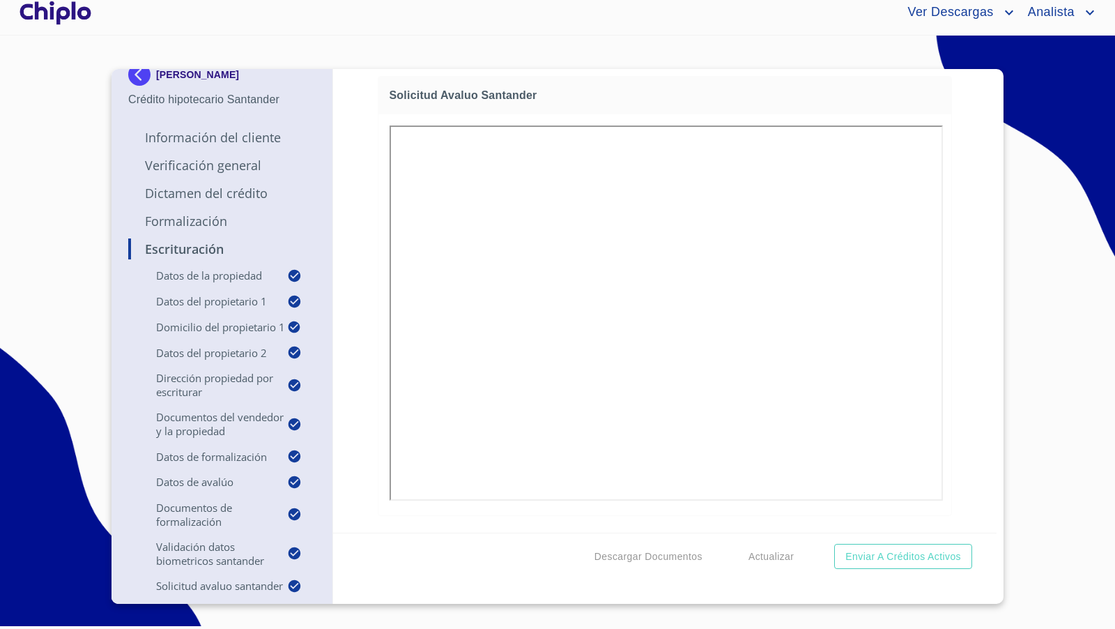
click at [961, 478] on div "Escrituración Datos de la propiedad Tipo de propiedad   * DEPARTAMENTO ​ Años d…" at bounding box center [665, 300] width 664 height 463
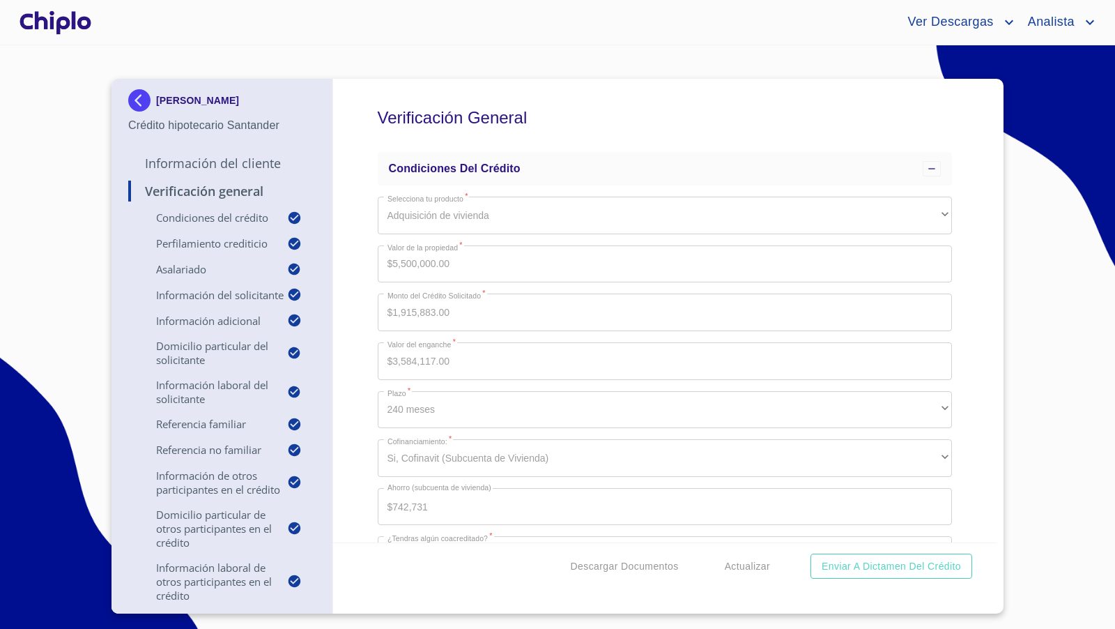
drag, startPoint x: 972, startPoint y: 307, endPoint x: 972, endPoint y: 300, distance: 7.7
click at [972, 302] on div "Verificación General Condiciones del Crédito Selecciona tu producto   * Adquisi…" at bounding box center [665, 310] width 664 height 463
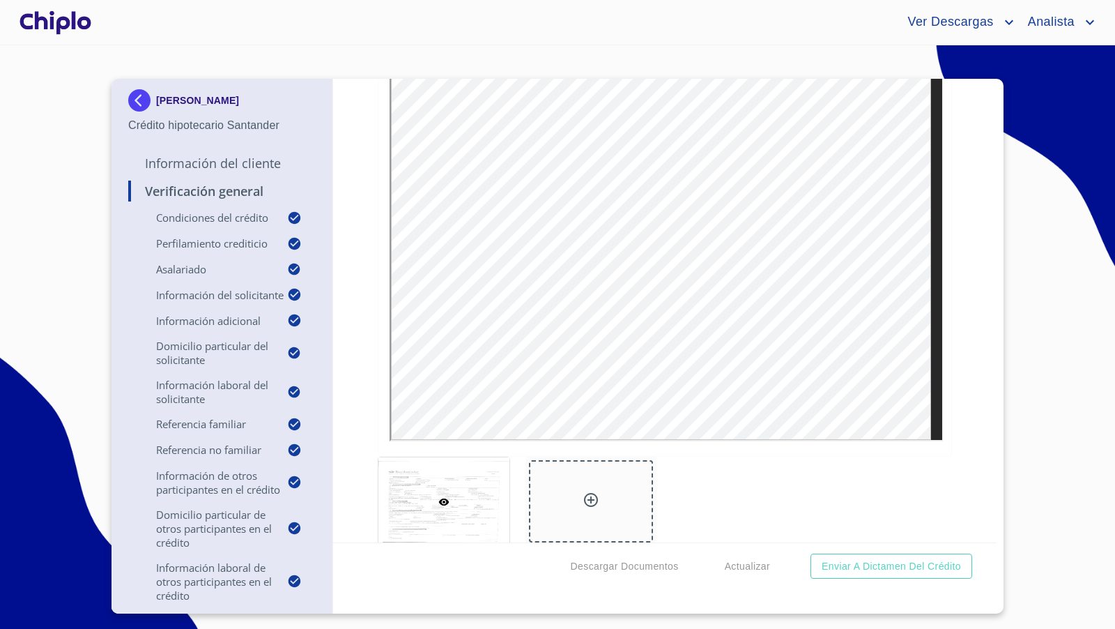
scroll to position [18563, 0]
click at [591, 508] on icon at bounding box center [591, 515] width 14 height 14
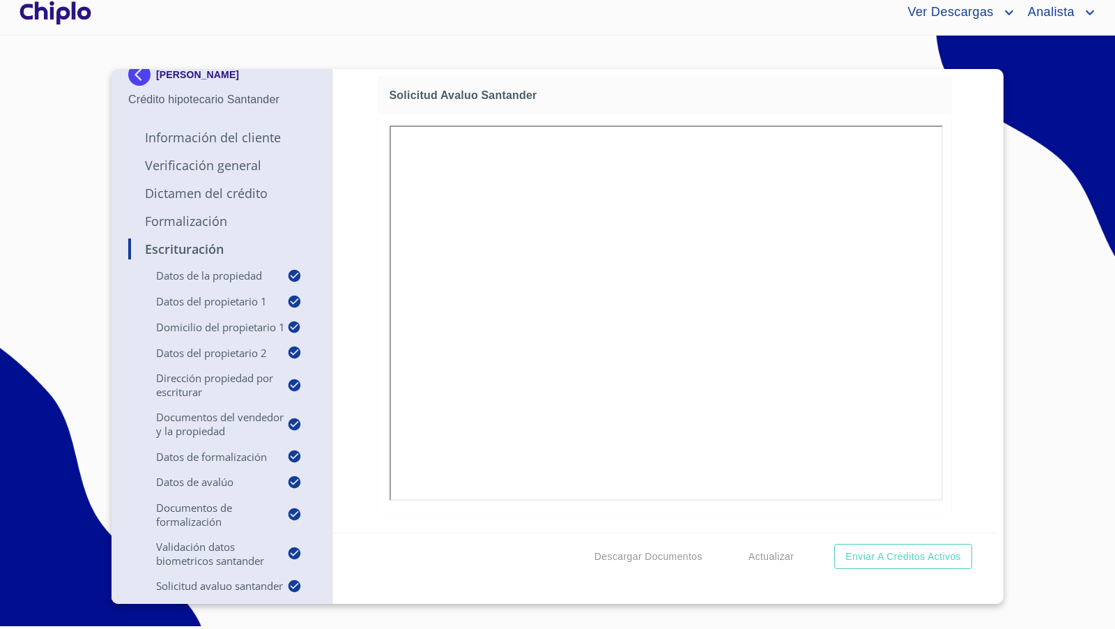
click at [953, 348] on div "Escrituración Datos de la propiedad Tipo de propiedad   * DEPARTAMENTO ​ Años d…" at bounding box center [665, 300] width 664 height 463
click at [966, 477] on div "Escrituración Datos de la propiedad Tipo de propiedad   * DEPARTAMENTO ​ Años d…" at bounding box center [665, 300] width 664 height 463
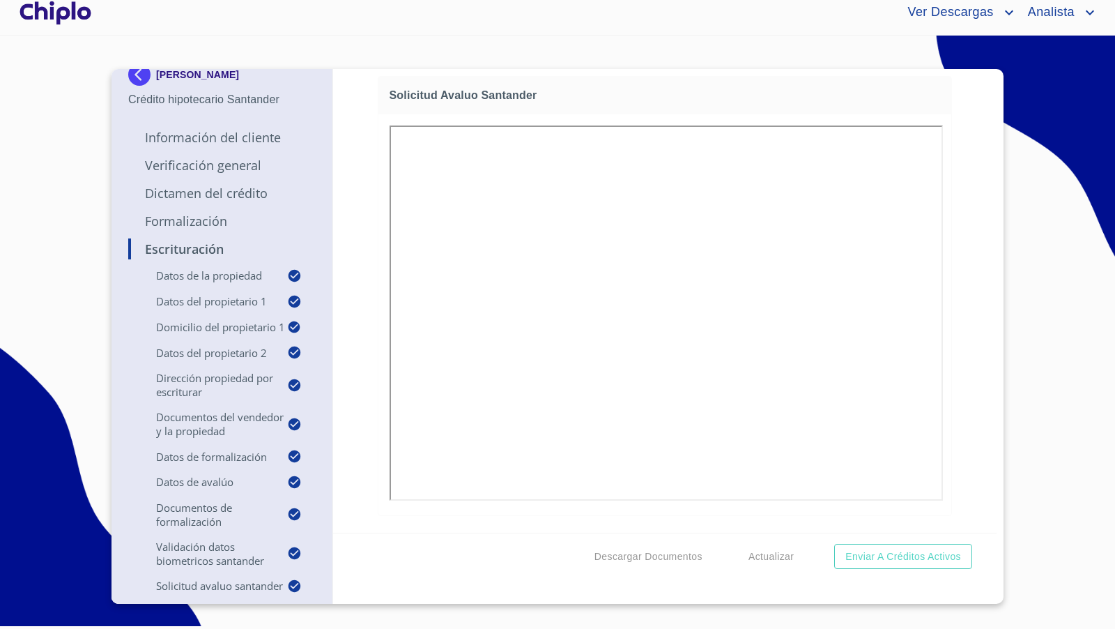
click at [968, 373] on div "Escrituración Datos de la propiedad Tipo de propiedad   * DEPARTAMENTO ​ Años d…" at bounding box center [665, 300] width 664 height 463
click at [960, 356] on div "Escrituración Datos de la propiedad Tipo de propiedad   * DEPARTAMENTO ​ Años d…" at bounding box center [665, 300] width 664 height 463
